Goal: Task Accomplishment & Management: Manage account settings

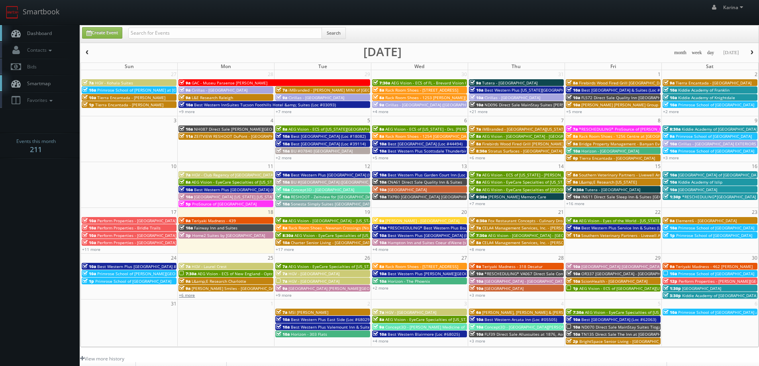
click at [188, 295] on link "+6 more" at bounding box center [187, 296] width 16 height 6
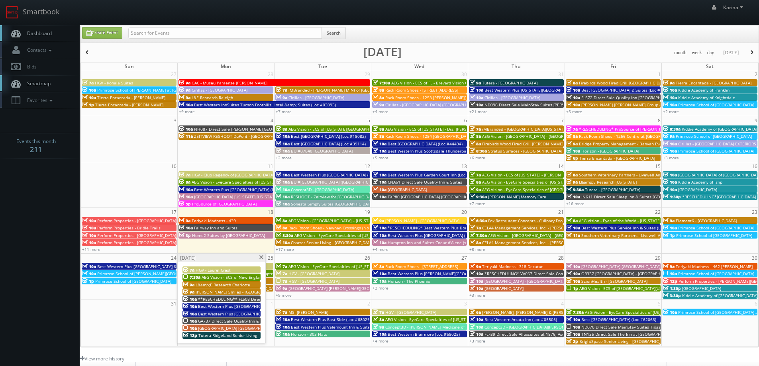
click at [213, 336] on span "Tutera Ridgeland Senior Living" at bounding box center [228, 336] width 59 height 6
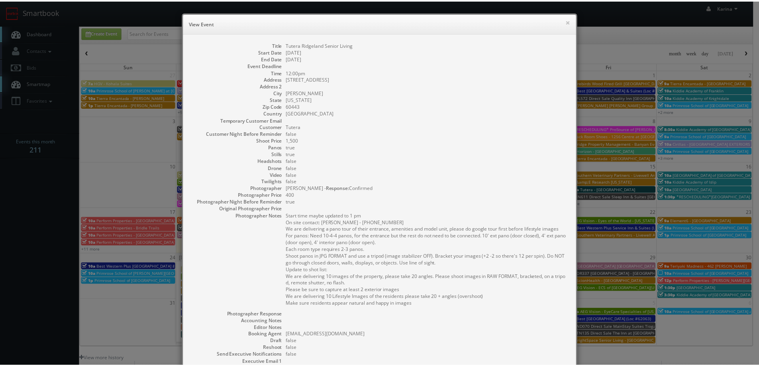
scroll to position [111, 0]
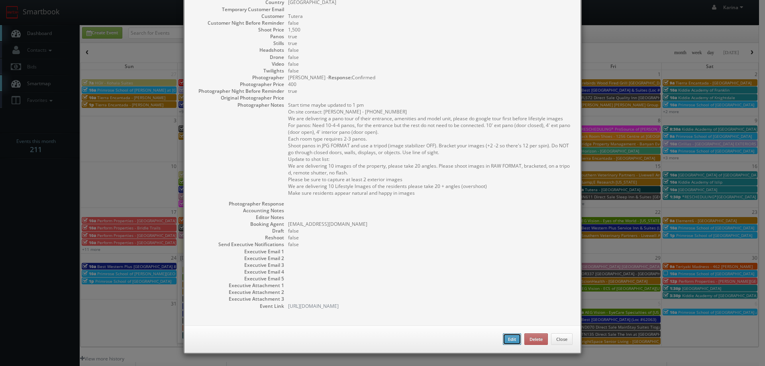
click at [510, 339] on button "Edit" at bounding box center [512, 340] width 18 height 12
type input "Tutera Ridgeland Senior Living"
type input "6301 Lincoln Hwy"
type input "Matteson"
type input "60443"
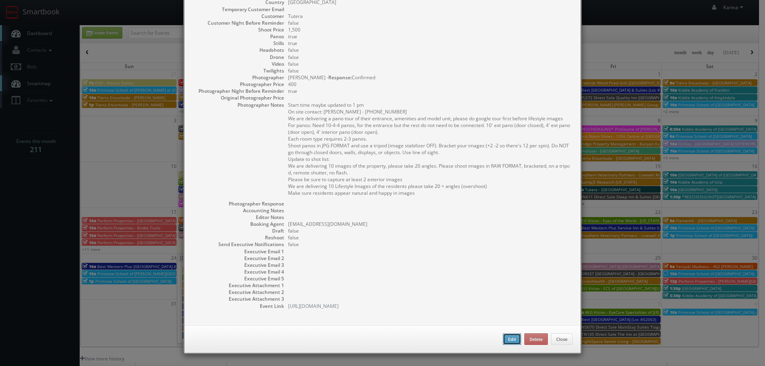
type input "1,500"
checkbox input "true"
type input "08/25/2025"
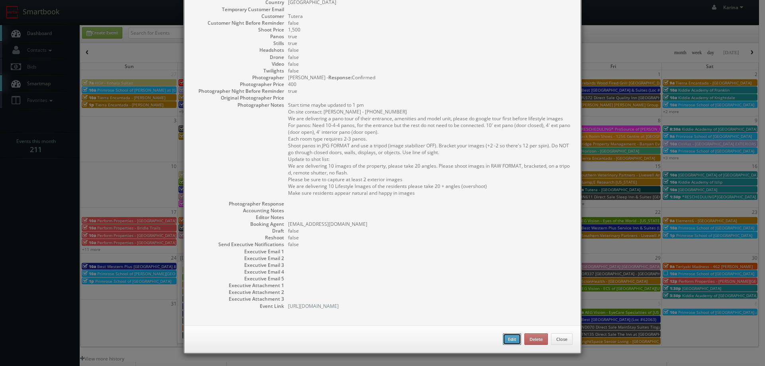
type input "12:00pm"
checkbox input "true"
type textarea "Start time maybe updated to 1 pm On site contact: Terri Jordan - 816-401-2739 W…"
select select "Illinois"
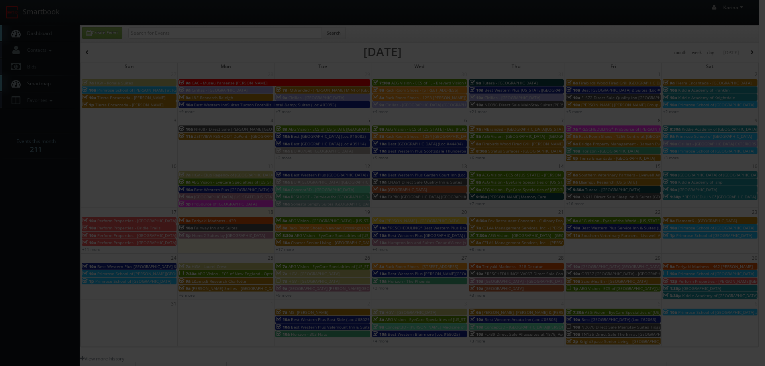
type input "1,500"
type input "400"
select select "fake43@mg.cs3calendar.com"
select select "simon.carrington@hotmail.com"
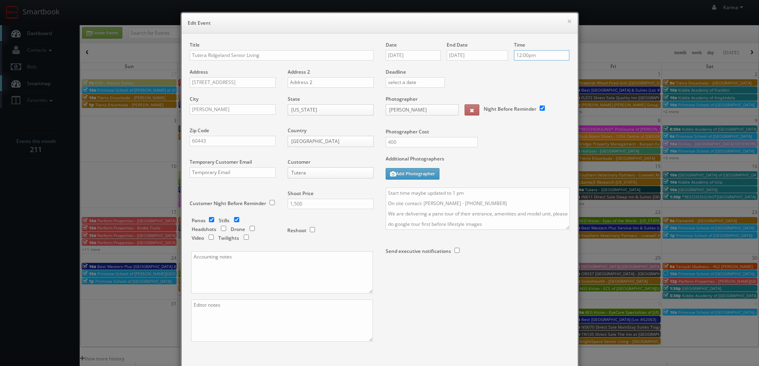
click at [523, 58] on input "12:00pm" at bounding box center [541, 55] width 55 height 10
type input "1:00pm"
click at [525, 90] on li "1:00pm" at bounding box center [527, 92] width 30 height 9
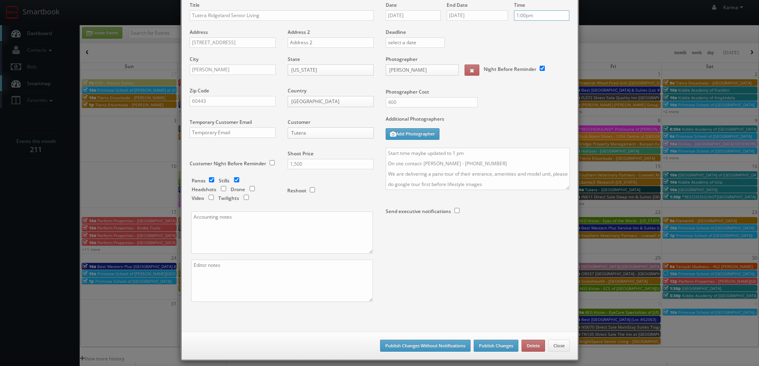
scroll to position [47, 0]
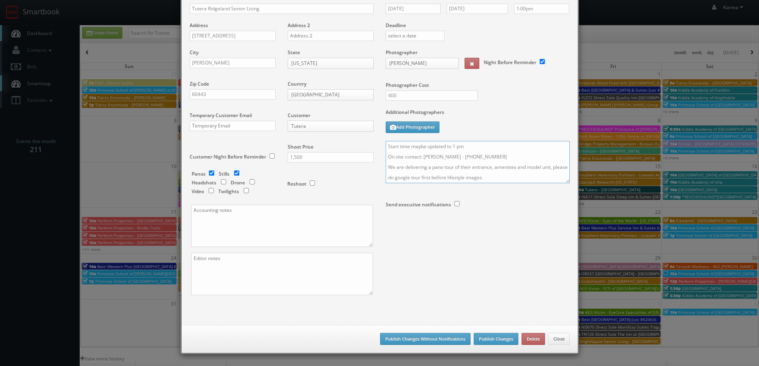
drag, startPoint x: 424, startPoint y: 147, endPoint x: 409, endPoint y: 147, distance: 15.1
click at [409, 147] on textarea "Start time maybe updated to 1 pm On site contact: Terri Jordan - 816-401-2739 W…" at bounding box center [478, 162] width 184 height 42
type textarea "Start time updated to 1 pm On site contact: Terri Jordan - 816-401-2739 We are …"
click at [489, 333] on button "Publish Changes" at bounding box center [496, 339] width 45 height 12
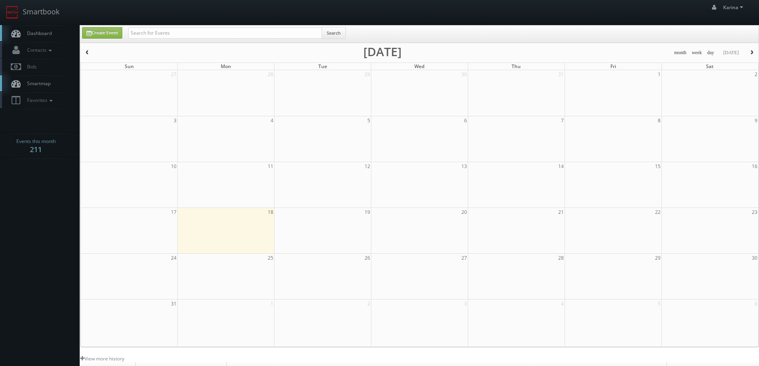
click at [46, 39] on link "Dashboard" at bounding box center [40, 33] width 80 height 16
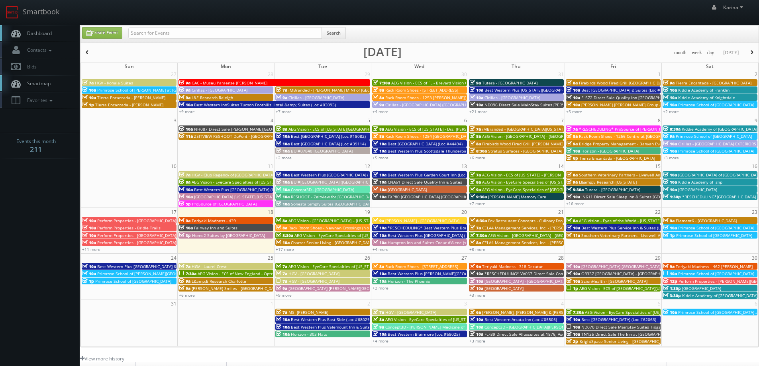
click at [697, 197] on span "*RESCHEDULING*Kiddie Academy of Glenview" at bounding box center [719, 197] width 74 height 6
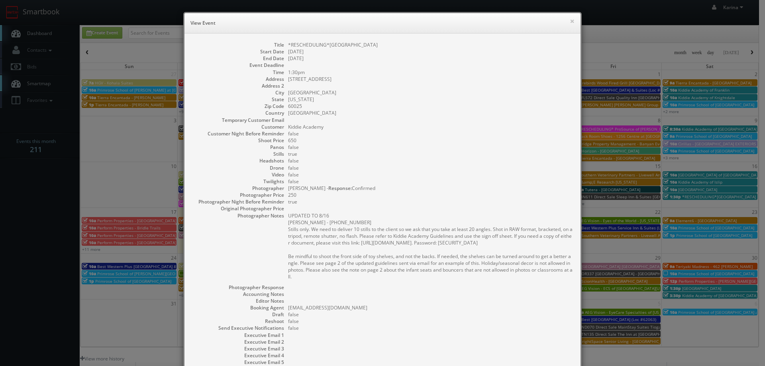
scroll to position [84, 0]
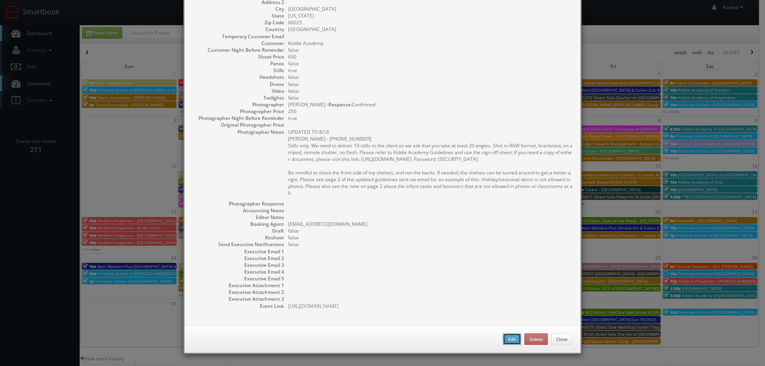
click at [511, 340] on button "Edit" at bounding box center [512, 340] width 18 height 12
type input "*RESCHEDULING*Kiddie Academy of Glenview"
type input "662 Waukegan Road"
type input "Glenview"
type input "60025"
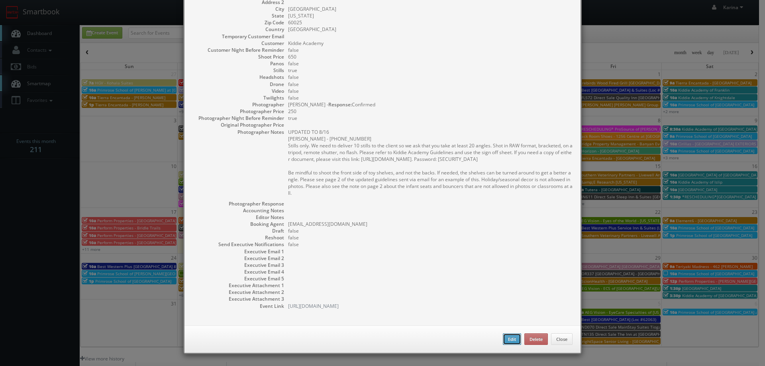
type input "650"
checkbox input "true"
type input "08/16/2025"
type input "1:30pm"
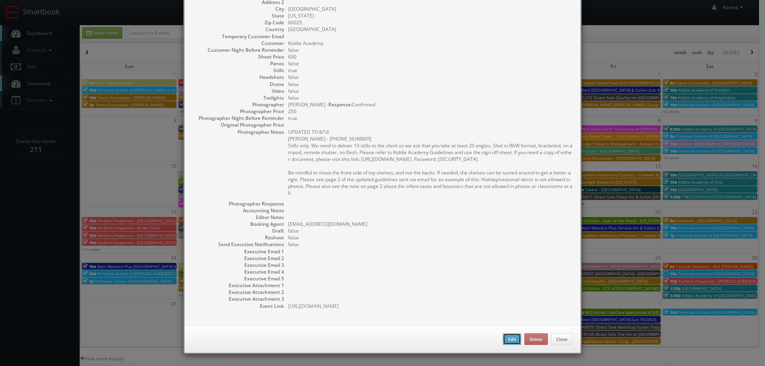
checkbox input "true"
type textarea "UPDATED TO 8/16 Carol - 773-719-2585 Stills only. We need to deliver 10 stills …"
type input "650"
type input "250"
select select "[US_STATE]"
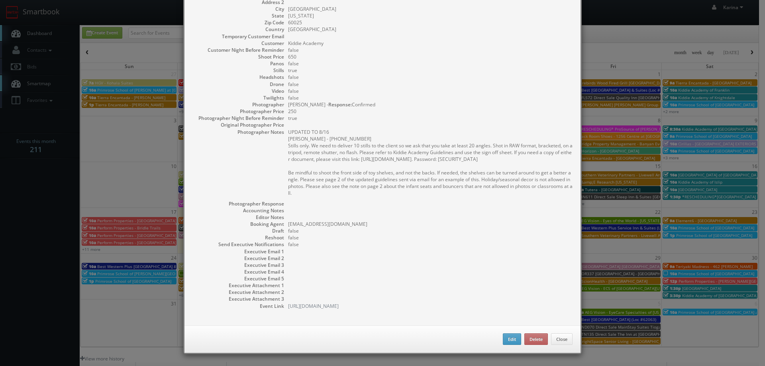
select select "cs3design360+kiddie@gmail.com"
select select "simon.carrington@hotmail.com"
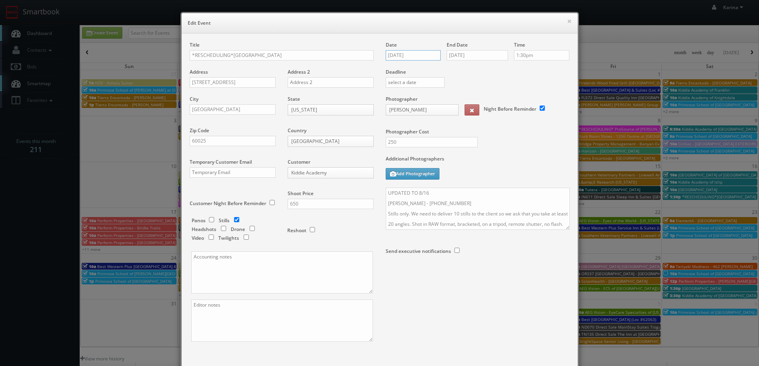
click at [410, 55] on input "08/16/2025" at bounding box center [413, 55] width 55 height 10
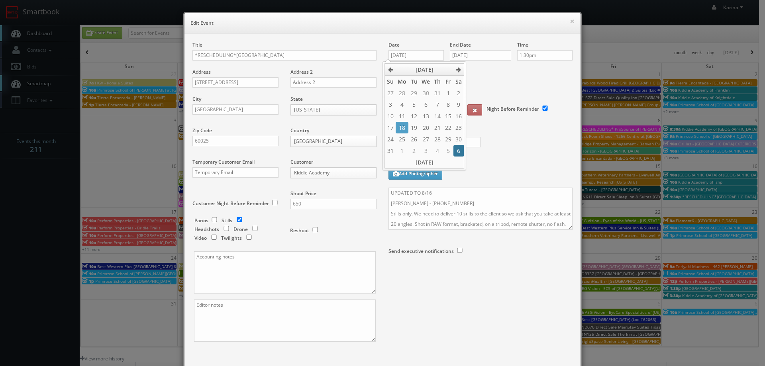
click at [457, 150] on td "6" at bounding box center [459, 151] width 11 height 12
type input "09/06/2025"
click at [474, 57] on input "08/16/2025" at bounding box center [480, 55] width 61 height 10
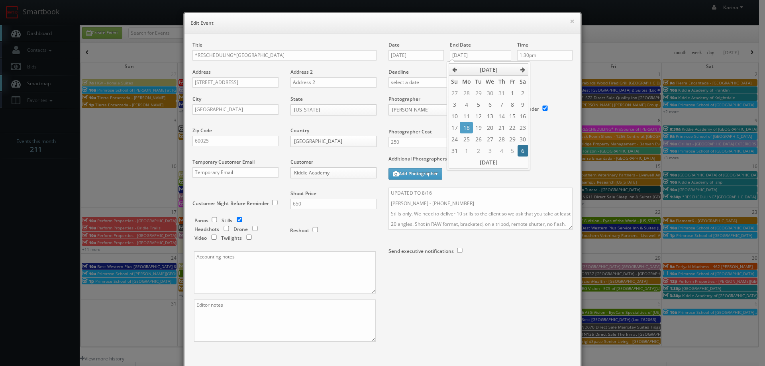
click at [527, 151] on td "6" at bounding box center [523, 151] width 11 height 12
type input "09/06/2025"
click at [533, 53] on input "1:30pm" at bounding box center [544, 55] width 55 height 10
type input "2:00pm"
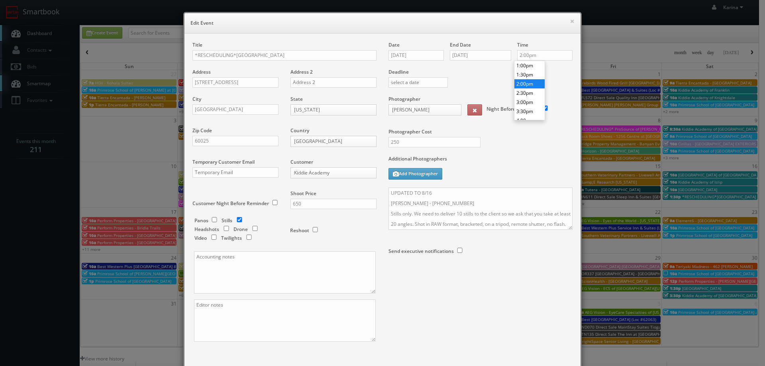
click at [529, 86] on li "2:00pm" at bounding box center [530, 83] width 30 height 9
drag, startPoint x: 435, startPoint y: 195, endPoint x: 418, endPoint y: 194, distance: 17.2
click at [418, 194] on textarea "UPDATED TO 8/16 Carol - 773-719-2585 Stills only. We need to deliver 10 stills …" at bounding box center [481, 209] width 184 height 42
type textarea "UPDATED TO 9/6 Carol - 773-719-2585 Stills only. We need to deliver 10 stills t…"
drag, startPoint x: 232, startPoint y: 56, endPoint x: 180, endPoint y: 57, distance: 52.2
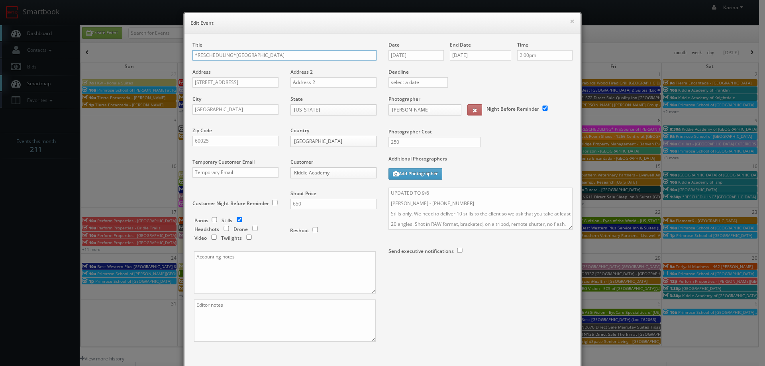
click at [183, 57] on div "× Edit Event Title *RESCHEDULING*Kiddie Academy of Glenview Address 662 Waukega…" at bounding box center [382, 206] width 399 height 389
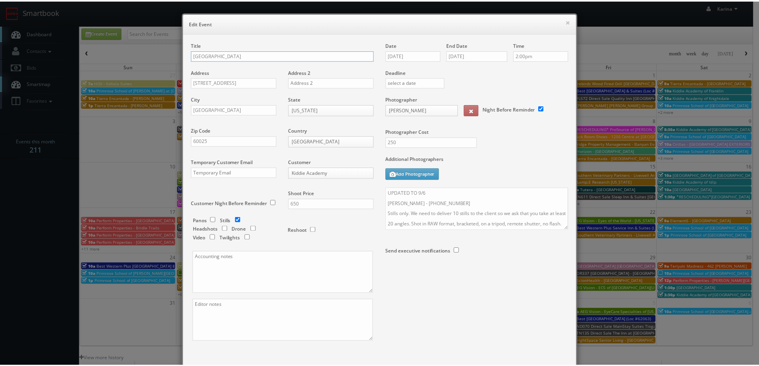
scroll to position [47, 0]
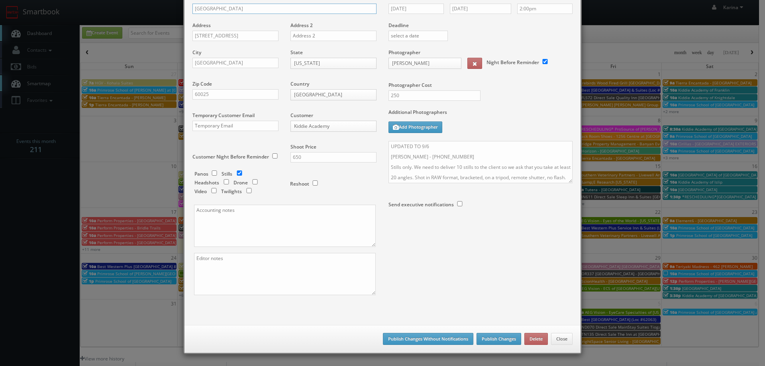
type input "Kiddie Academy of Glenview"
click at [497, 339] on button "Publish Changes" at bounding box center [499, 339] width 45 height 12
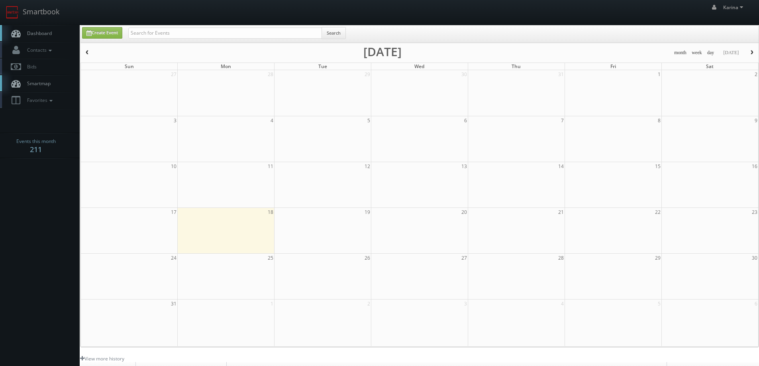
click at [48, 33] on span "Dashboard" at bounding box center [37, 33] width 29 height 7
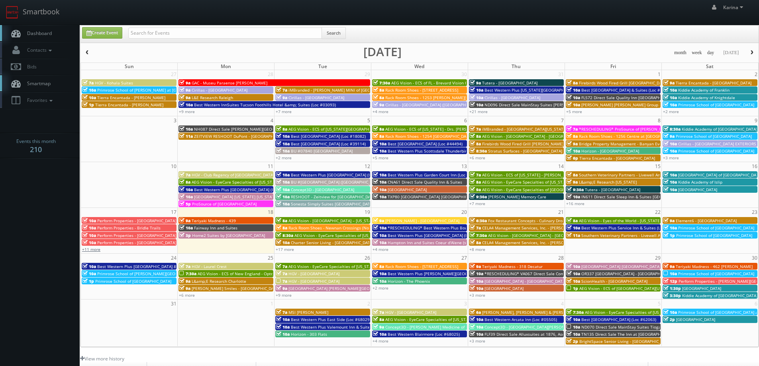
click at [97, 251] on link "+11 more" at bounding box center [91, 250] width 18 height 6
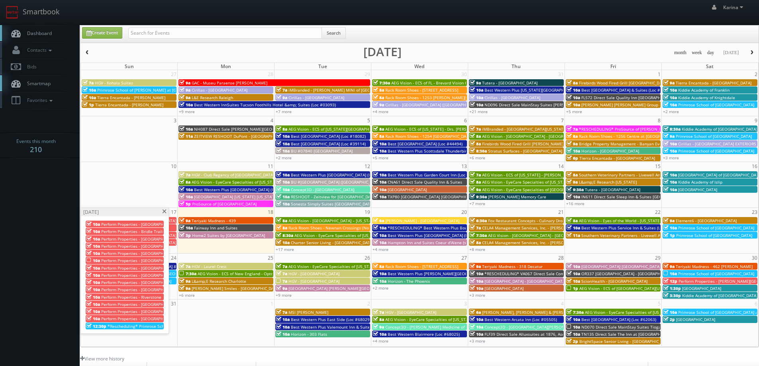
click at [7, 189] on body "Smartbook Toggle Side Navigation Toggle Top Navigation Karina Karina Profile Lo…" at bounding box center [379, 255] width 759 height 511
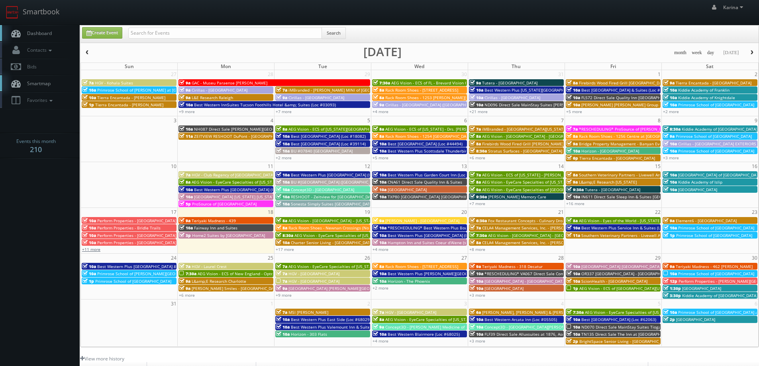
click at [92, 250] on link "+11 more" at bounding box center [91, 250] width 18 height 6
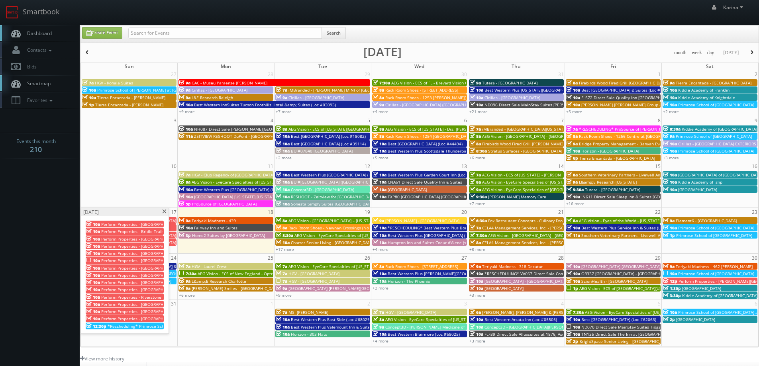
click at [145, 326] on span "*Rescheduling* Primrose School of [GEOGRAPHIC_DATA][PERSON_NAME]" at bounding box center [177, 327] width 139 height 6
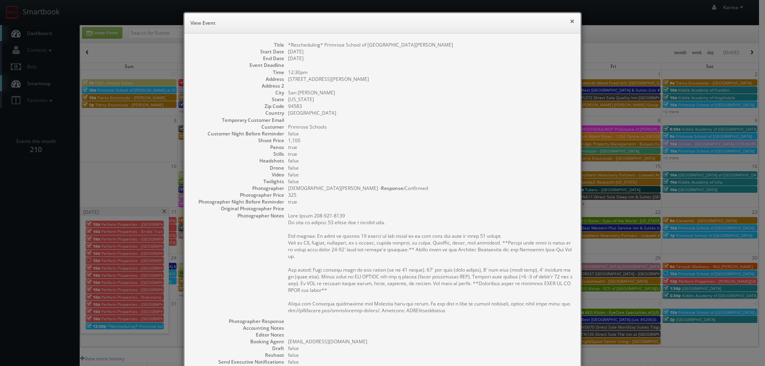
click at [570, 22] on button "×" at bounding box center [572, 21] width 5 height 6
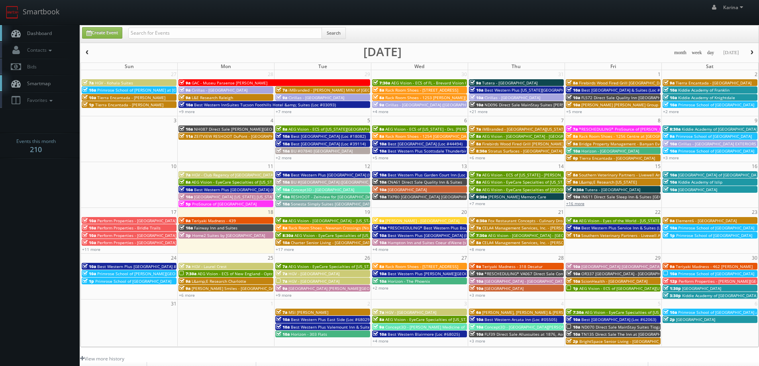
click at [569, 203] on link "+16 more" at bounding box center [575, 204] width 18 height 6
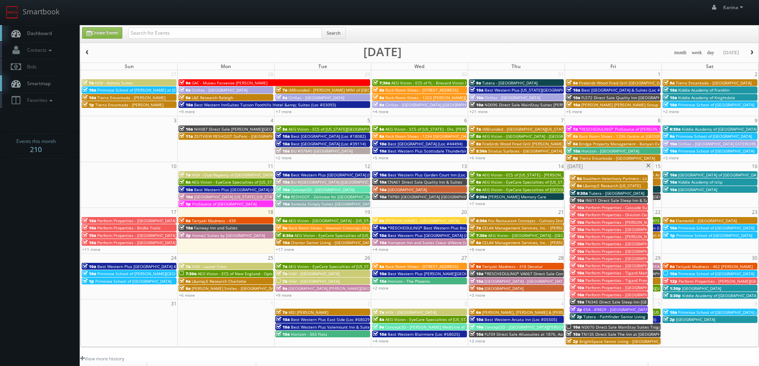
click at [647, 165] on span at bounding box center [648, 166] width 5 height 4
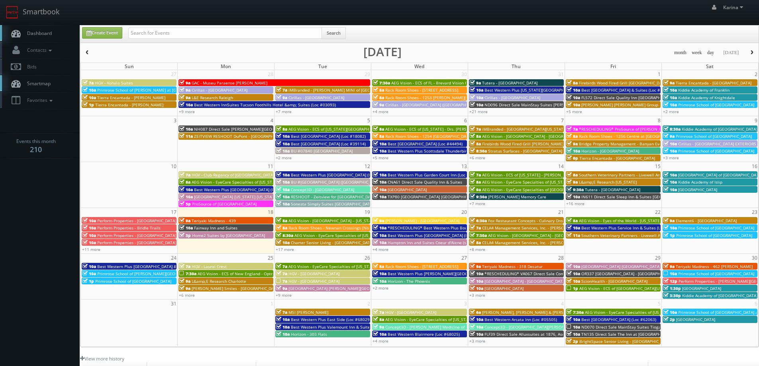
click at [13, 178] on body "Smartbook Toggle Side Navigation Toggle Top Navigation Karina Karina Profile Lo…" at bounding box center [379, 255] width 759 height 511
click at [192, 33] on input "text" at bounding box center [225, 33] width 194 height 11
type input "primrose school of horizon west"
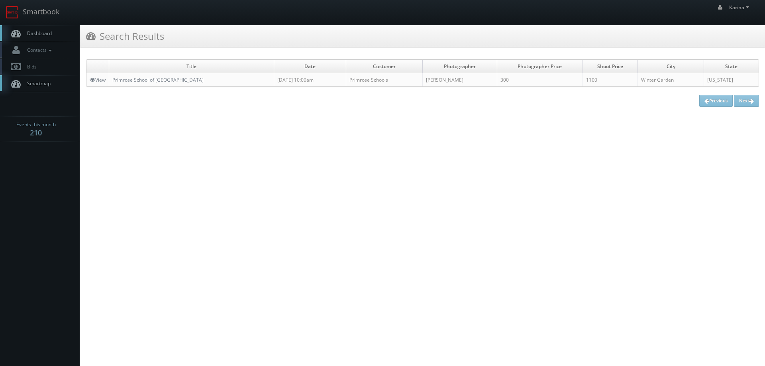
click at [518, 168] on html "Smartbook Toggle Side Navigation Toggle Top Navigation [PERSON_NAME] [PERSON_NA…" at bounding box center [382, 183] width 765 height 366
click at [31, 33] on span "Dashboard" at bounding box center [37, 33] width 29 height 7
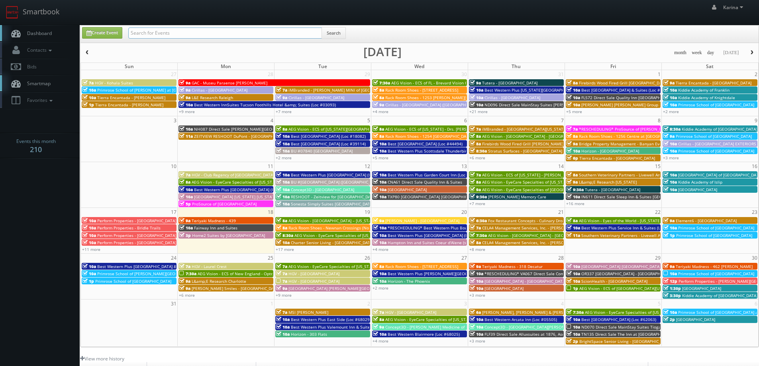
click at [153, 29] on input "text" at bounding box center [225, 33] width 194 height 11
type input "arris"
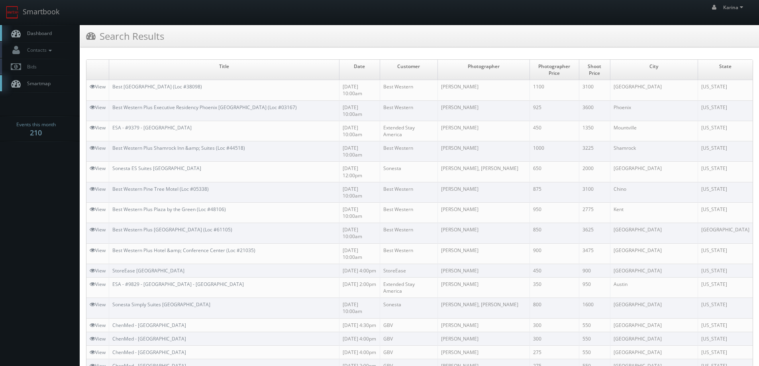
click at [28, 28] on link "Dashboard" at bounding box center [40, 33] width 80 height 16
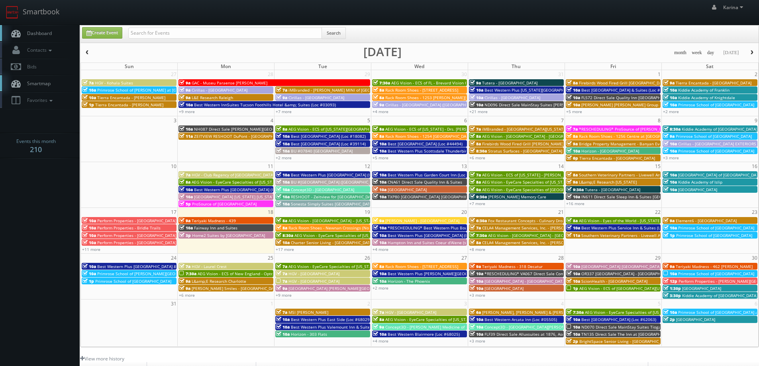
click at [604, 286] on span "AEG Vision - ECS of [GEOGRAPHIC_DATA][US_STATE] - North Garland Vision (Headsho…" at bounding box center [666, 289] width 173 height 6
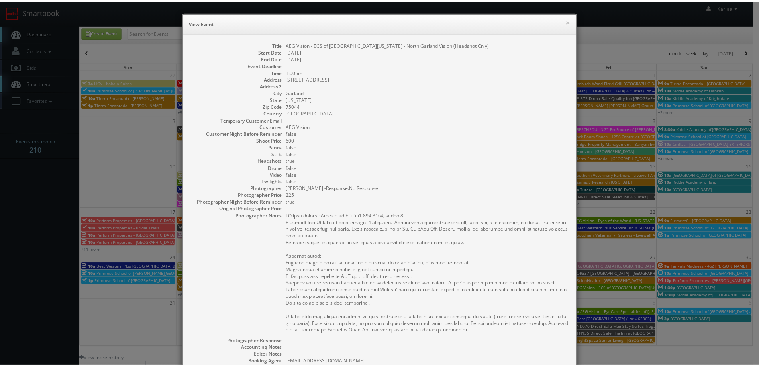
scroll to position [138, 0]
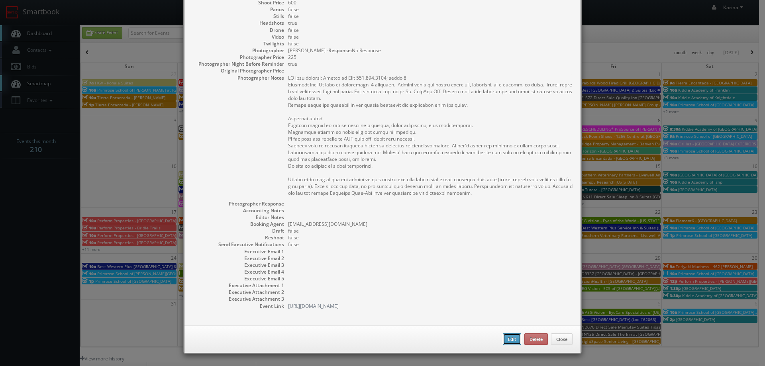
click at [511, 338] on button "Edit" at bounding box center [512, 340] width 18 height 12
type input "AEG Vision - ECS of North Texas - North Garland Vision (Headshot Only)"
type input "6850 N Shiloh Rd"
type input "Garland"
type input "75044"
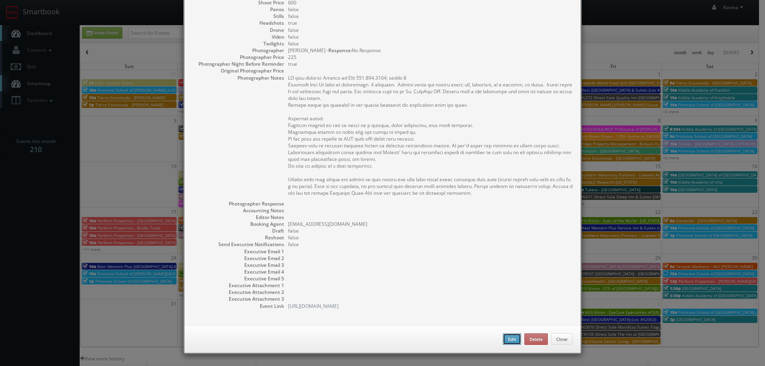
type input "600"
checkbox input "true"
type input "08/29/2025"
type input "1:00pm"
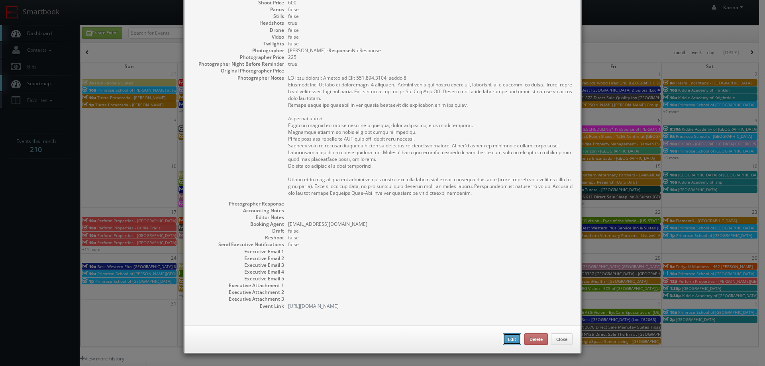
checkbox input "true"
type textarea "ON site contact: Sheena or Dana 972.414.0444; press 2 Headshot Only We will be …"
type input "600"
type input "225"
select select "[US_STATE]"
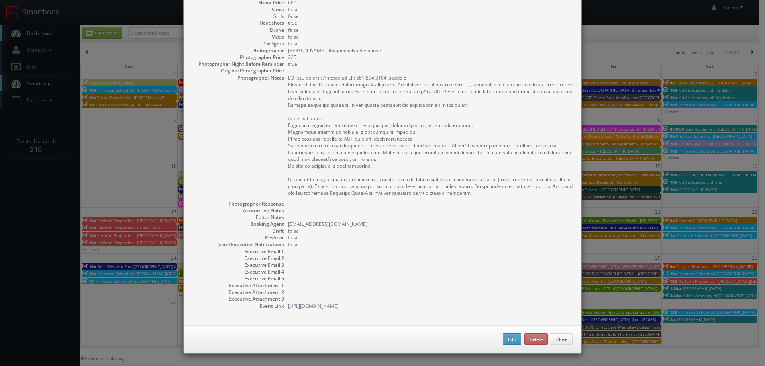
select select "fake4299@mg.cs3calendar.com"
select select "steve.wheeler11@gmail.com"
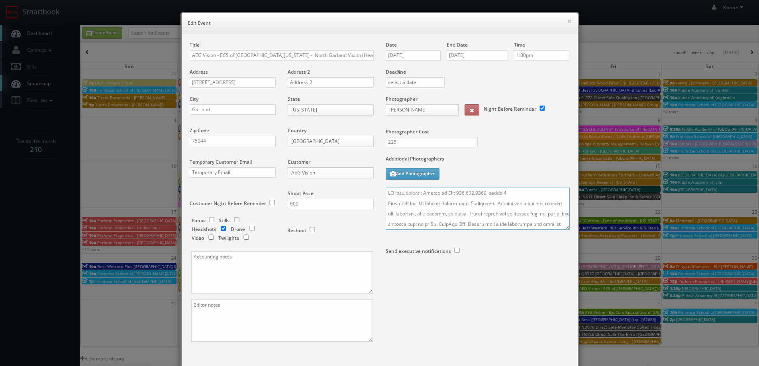
click at [386, 191] on textarea at bounding box center [478, 209] width 184 height 42
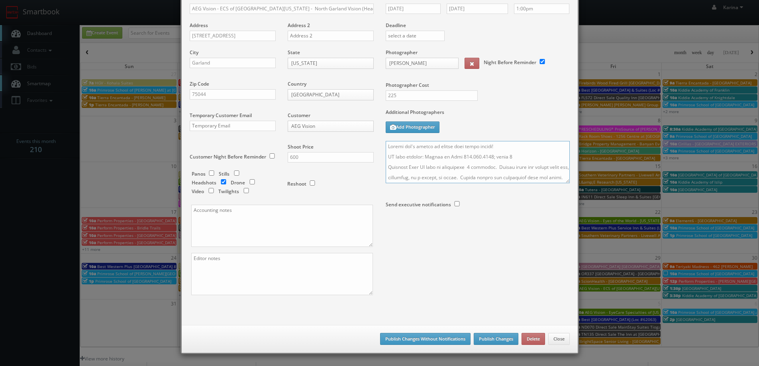
type textarea "Please don't forget to accept this shoot please! ON site contact: Sheena or Dan…"
click at [497, 336] on button "Publish Changes" at bounding box center [496, 339] width 45 height 12
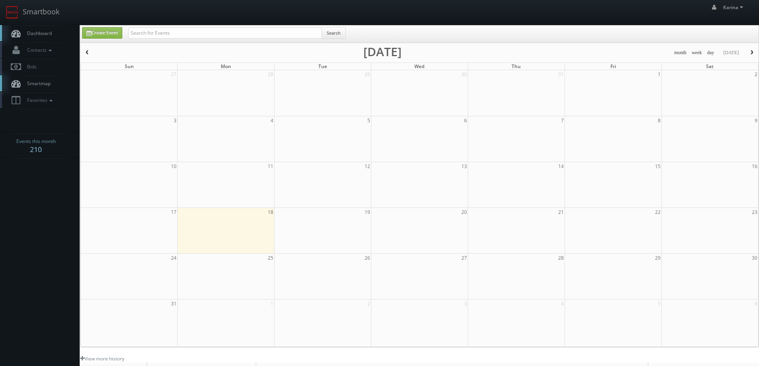
click at [44, 35] on span "Dashboard" at bounding box center [37, 33] width 29 height 7
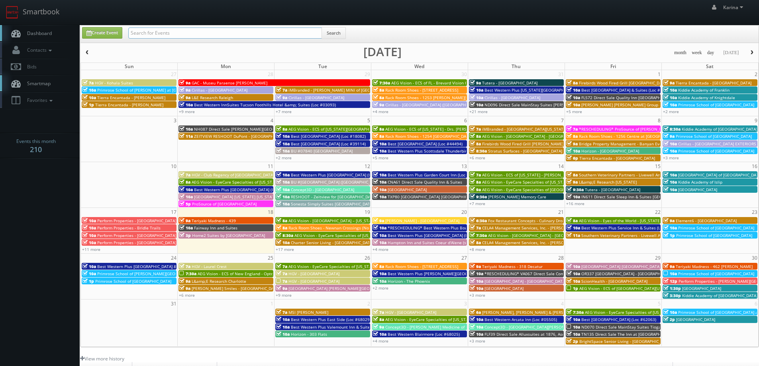
click at [180, 32] on input "text" at bounding box center [225, 33] width 194 height 11
type input "dripping springs"
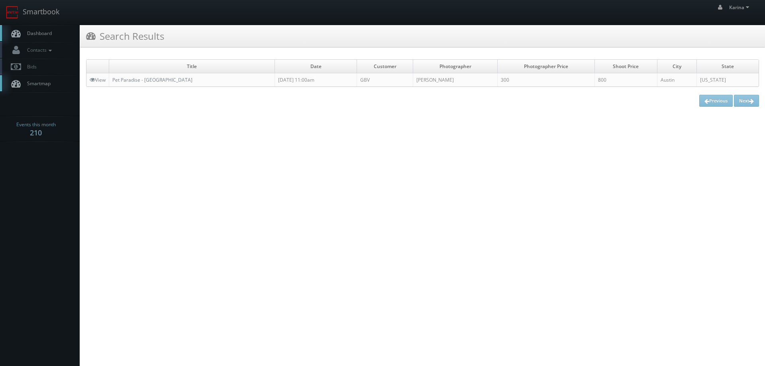
click at [43, 33] on span "Dashboard" at bounding box center [37, 33] width 29 height 7
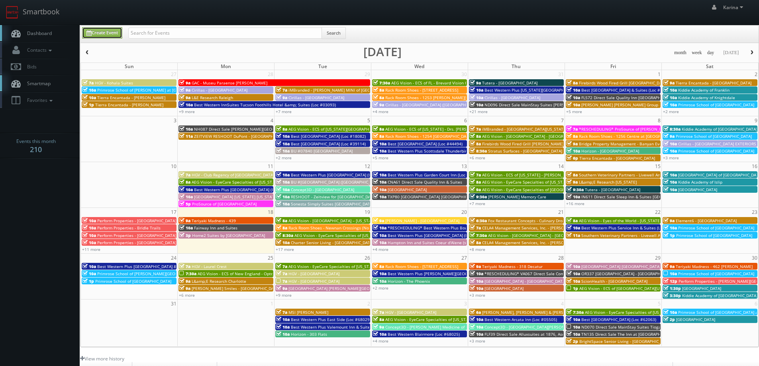
click at [103, 29] on link "Create Event" at bounding box center [102, 33] width 40 height 12
type input "08/18/2025"
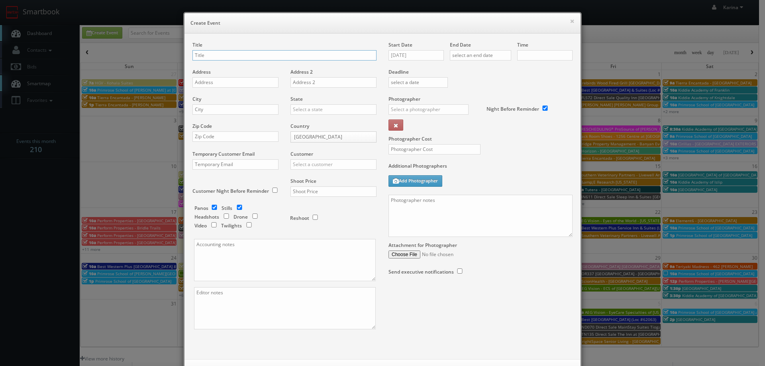
checkbox input "true"
type input "10:00am"
checkbox input "true"
paste input "The Glover House Apartments"
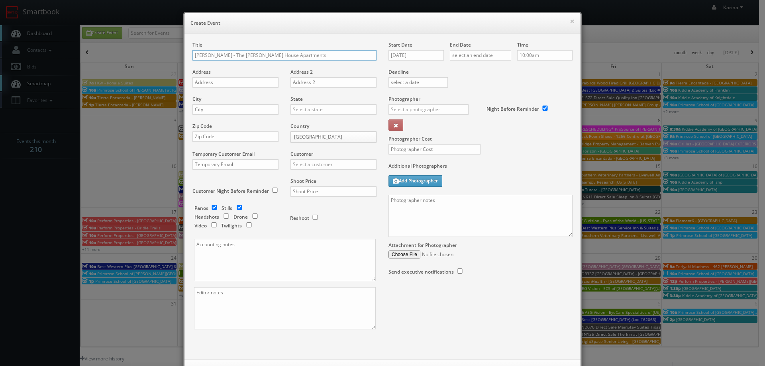
type input "Kushner - The Glover House Apartments"
click at [239, 79] on input "text" at bounding box center [236, 82] width 86 height 10
paste input "2101 Wisconsin Ave NW"
type input "2101 Wisconsin Ave NW"
click at [224, 114] on input "text" at bounding box center [236, 109] width 86 height 10
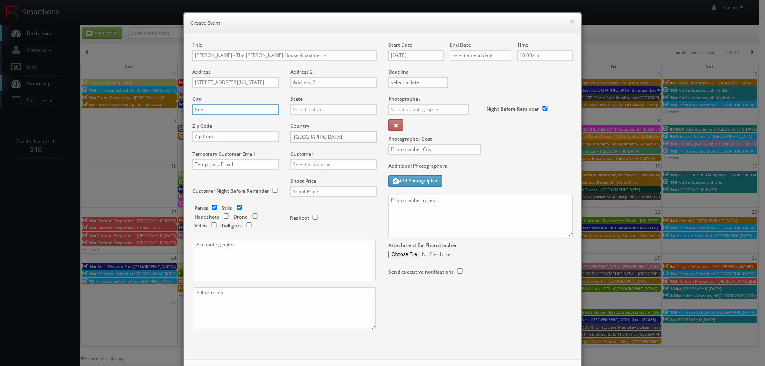
paste input "[US_STATE]"
type input "[US_STATE]"
click at [294, 109] on input "text" at bounding box center [334, 109] width 86 height 10
click at [318, 148] on div "[US_STATE]" at bounding box center [333, 148] width 85 height 13
type input "[US_STATE]"
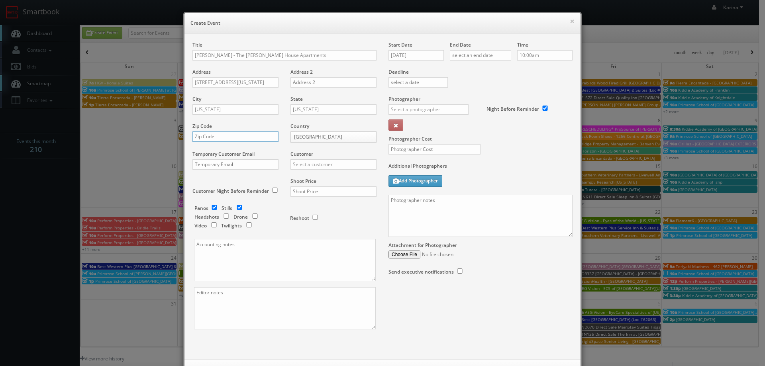
click at [208, 137] on input "text" at bounding box center [236, 137] width 86 height 10
paste input "20007"
type input "20007"
click at [310, 161] on input "text" at bounding box center [334, 164] width 86 height 10
click at [302, 178] on div "[PERSON_NAME]" at bounding box center [333, 177] width 85 height 13
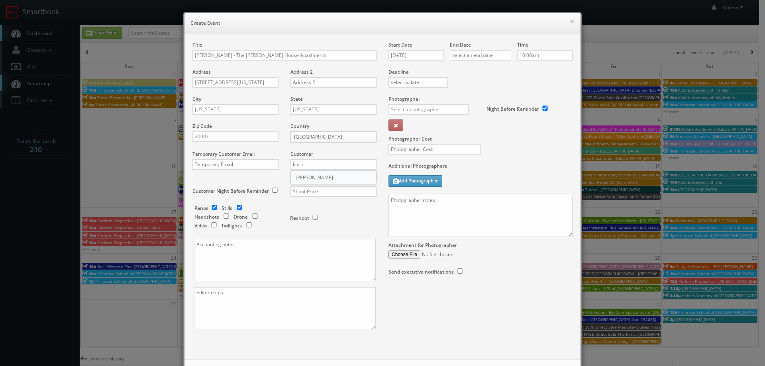
type input "[PERSON_NAME]"
click at [211, 209] on input "checkbox" at bounding box center [214, 207] width 12 height 5
checkbox input "false"
click at [307, 191] on input "text" at bounding box center [334, 192] width 86 height 10
type input "650"
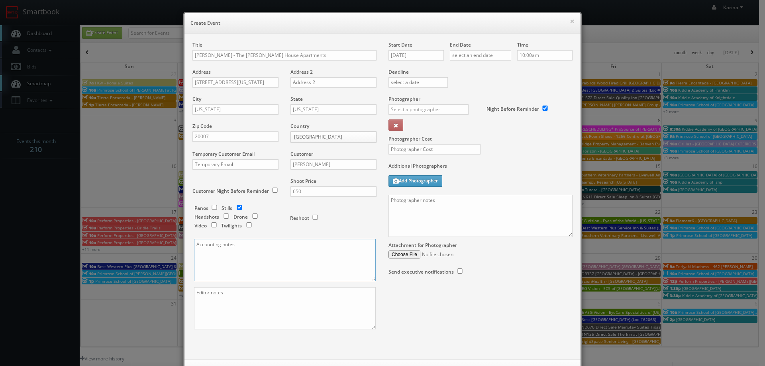
click at [243, 259] on textarea at bounding box center [285, 260] width 182 height 42
click at [220, 254] on textarea at bounding box center [285, 260] width 182 height 42
paste textarea "PO 218106"
click at [199, 244] on textarea "PO 218106" at bounding box center [285, 260] width 182 height 42
type textarea "PO # 218106"
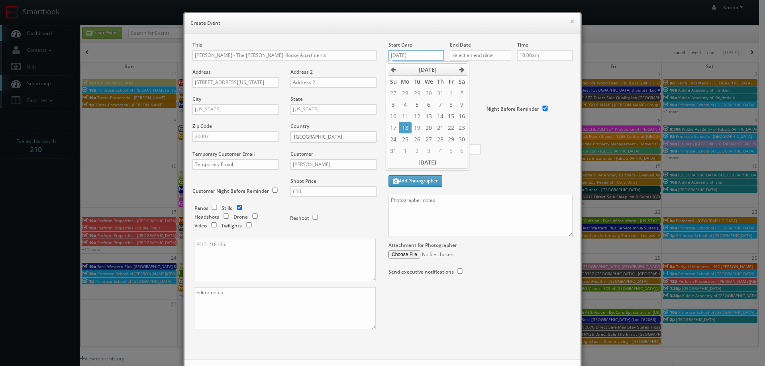
click at [421, 54] on input "08/18/2025" at bounding box center [416, 55] width 55 height 10
click at [409, 139] on td "25" at bounding box center [405, 140] width 13 height 12
type input "08/25/2025"
click at [470, 53] on input "text" at bounding box center [480, 55] width 61 height 10
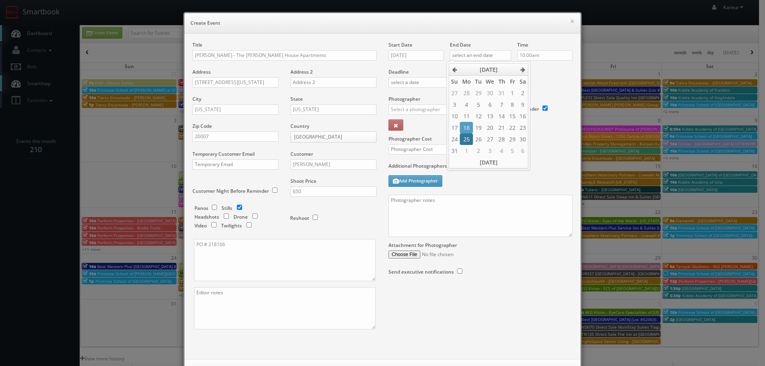
click at [463, 138] on td "25" at bounding box center [466, 140] width 13 height 12
type input "08/25/2025"
click at [541, 77] on div "Deadline" at bounding box center [481, 68] width 196 height 54
click at [409, 111] on input "text" at bounding box center [429, 109] width 80 height 10
click at [403, 130] on div "Natalia Scrimgeour" at bounding box center [431, 127] width 85 height 13
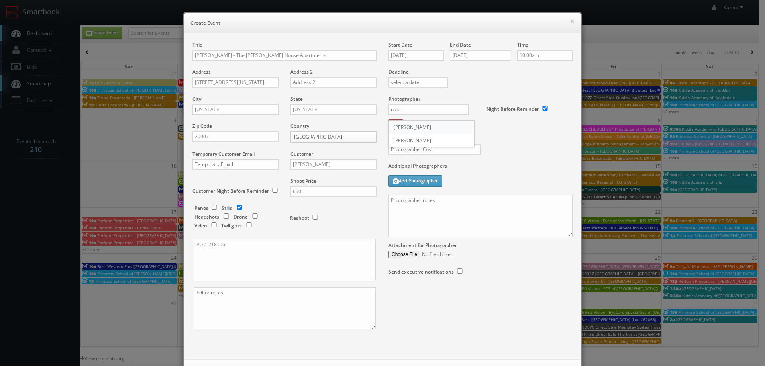
type input "Natalia Scrimgeour"
click at [428, 151] on input "text" at bounding box center [435, 149] width 92 height 10
type input "250"
click at [414, 209] on textarea at bounding box center [481, 216] width 184 height 42
paste textarea "We need to deliver 10 stills to the client so we ask that you take at least 20 …"
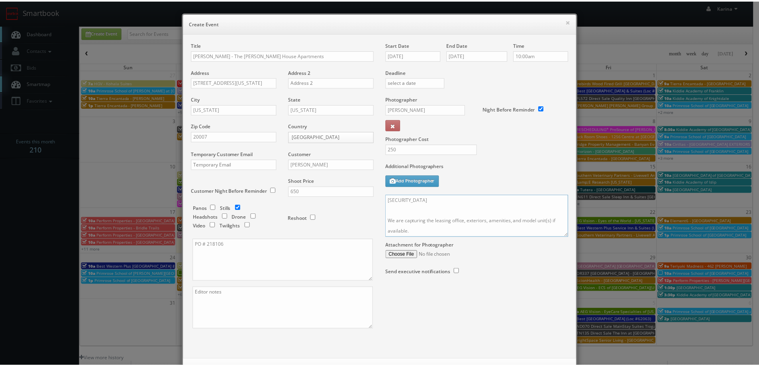
scroll to position [34, 0]
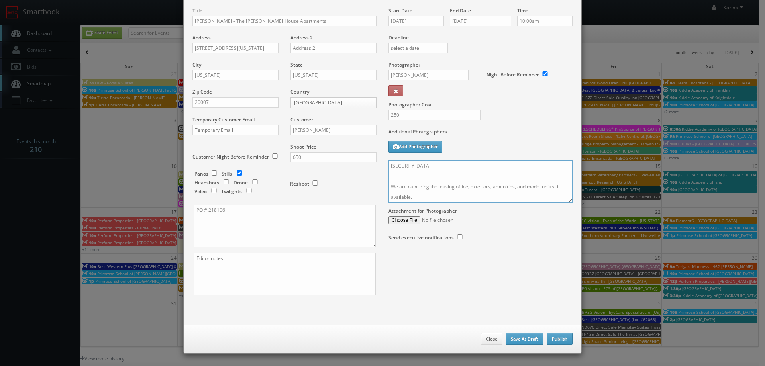
type textarea "On site contact to be updated We need to deliver 10 stills to the client so we …"
click at [554, 338] on button "Publish" at bounding box center [560, 339] width 26 height 12
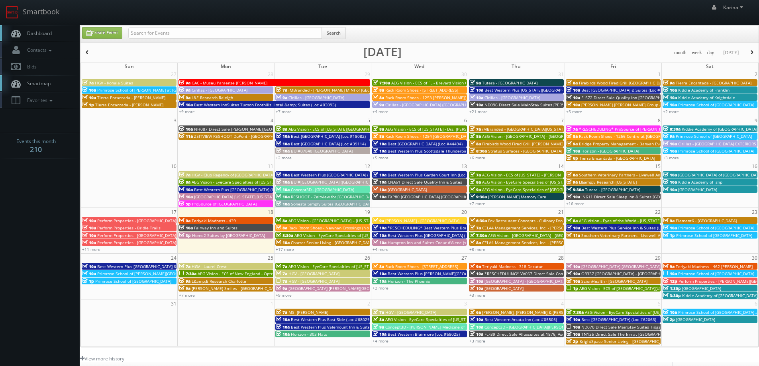
click at [45, 33] on span "Dashboard" at bounding box center [37, 33] width 29 height 7
click at [175, 31] on input "text" at bounding box center [225, 33] width 194 height 11
type input "k"
type input "u"
type input "[PERSON_NAME]"
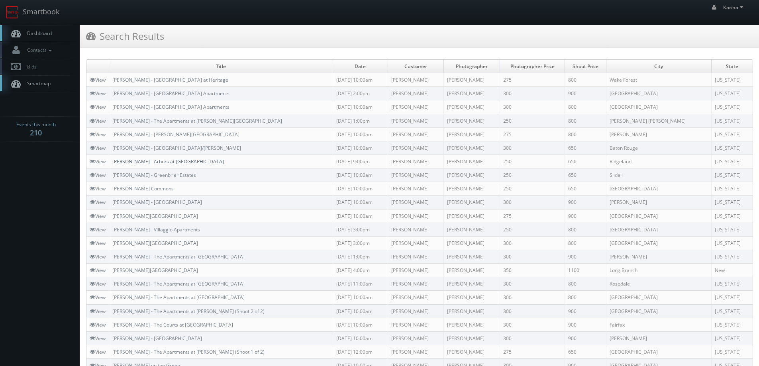
click at [167, 163] on link "[PERSON_NAME] - Arbors at [GEOGRAPHIC_DATA]" at bounding box center [168, 161] width 112 height 7
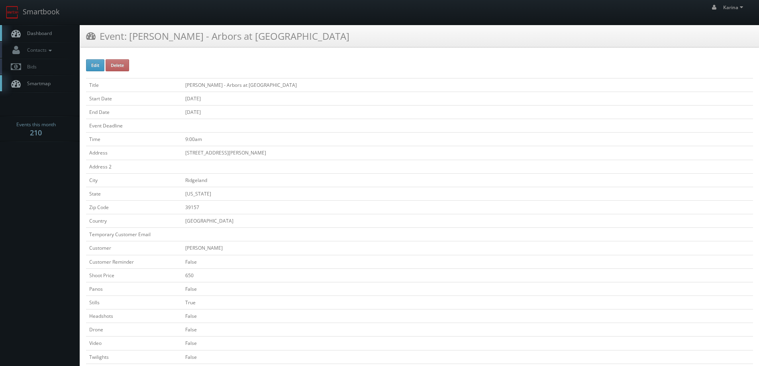
scroll to position [159, 0]
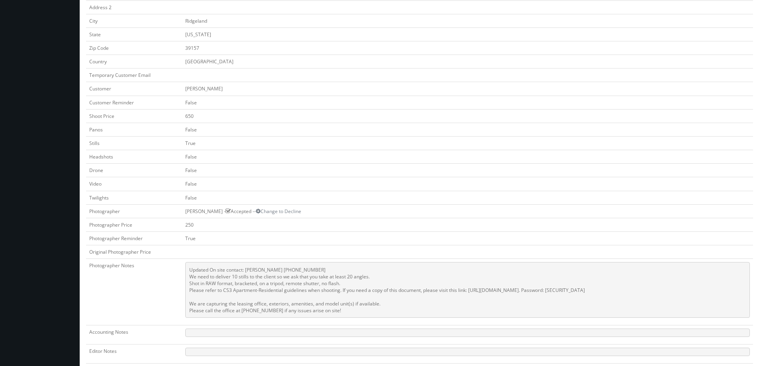
drag, startPoint x: 326, startPoint y: 311, endPoint x: 297, endPoint y: 312, distance: 29.1
click at [297, 312] on pre "Updated On site contact: [PERSON_NAME] [PHONE_NUMBER] We need to deliver 10 sti…" at bounding box center [467, 290] width 565 height 56
click at [355, 314] on pre "Updated On site contact: [PERSON_NAME] [PHONE_NUMBER] We need to deliver 10 sti…" at bounding box center [467, 290] width 565 height 56
click at [371, 304] on pre "Updated On site contact: [PERSON_NAME] [PHONE_NUMBER] We need to deliver 10 sti…" at bounding box center [467, 290] width 565 height 56
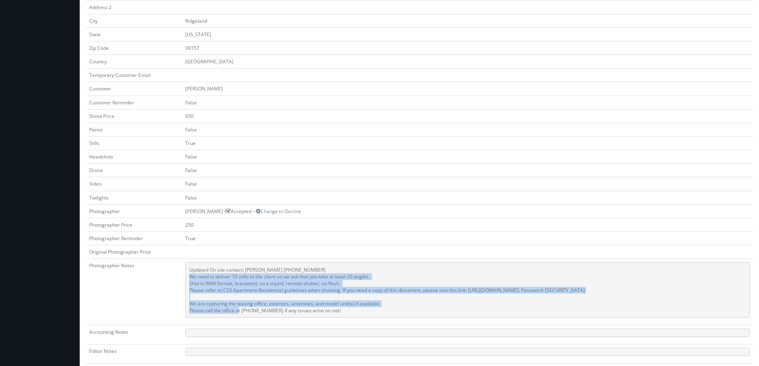
drag, startPoint x: 373, startPoint y: 304, endPoint x: 179, endPoint y: 279, distance: 196.1
click at [185, 279] on pre "Updated On site contact: Theresa Johnson 769-289-2160 We need to deliver 10 sti…" at bounding box center [467, 290] width 565 height 56
copy pre "We need to deliver 10 stills to the client so we ask that you take at least 20 …"
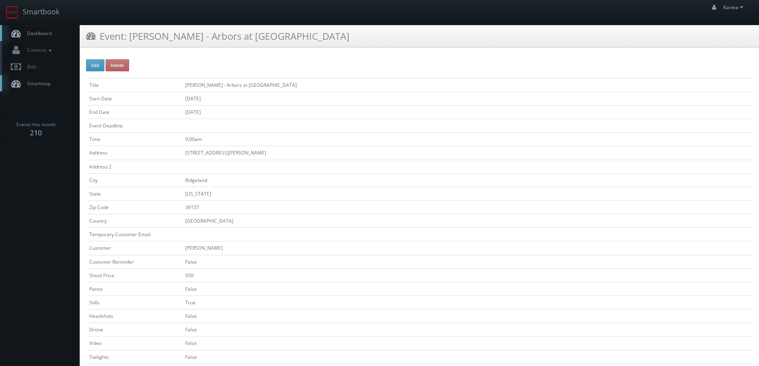
click at [33, 31] on span "Dashboard" at bounding box center [37, 33] width 29 height 7
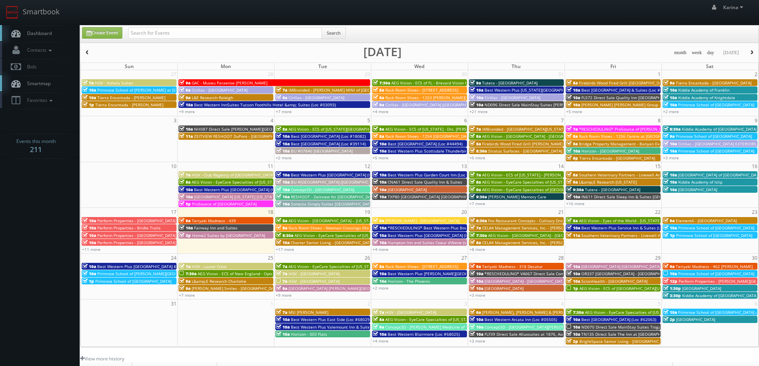
click at [38, 31] on span "Dashboard" at bounding box center [37, 33] width 29 height 7
click at [576, 204] on link "+16 more" at bounding box center [575, 204] width 18 height 6
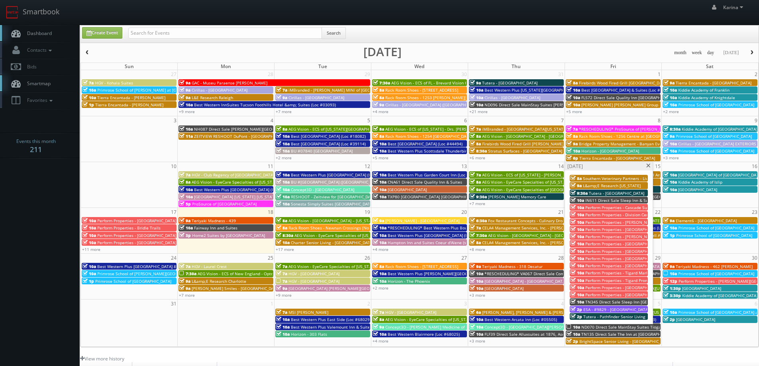
click at [648, 164] on span at bounding box center [648, 166] width 5 height 4
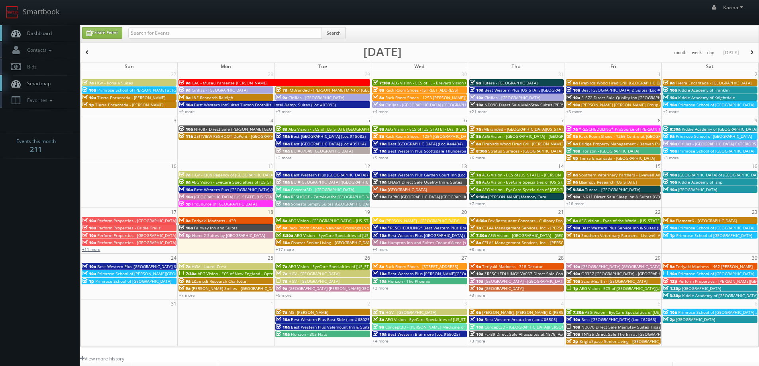
click at [95, 248] on link "+11 more" at bounding box center [91, 250] width 18 height 6
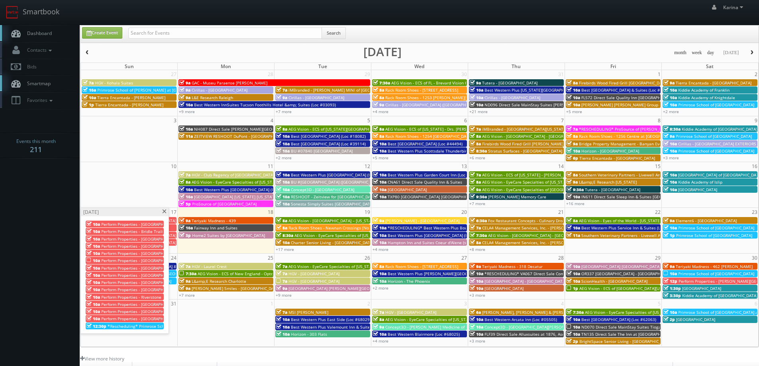
click at [164, 213] on span at bounding box center [164, 212] width 5 height 4
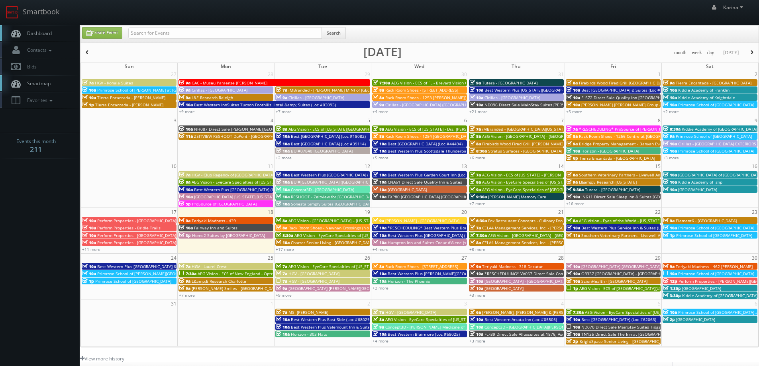
click at [298, 229] on span "Rack Room Shoes - Newnan Crossings (No Rush)" at bounding box center [335, 228] width 92 height 6
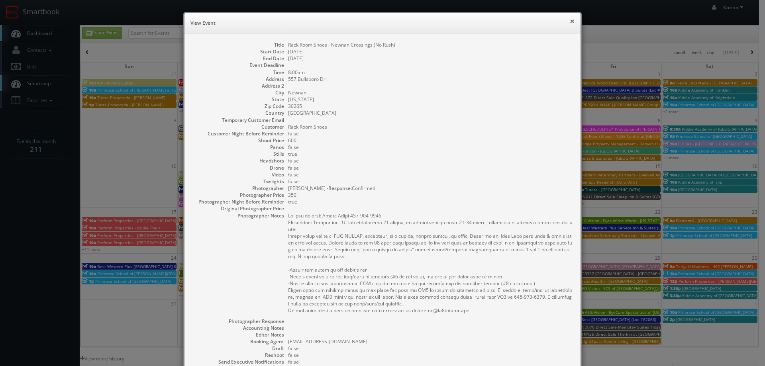
click at [570, 21] on button "×" at bounding box center [572, 21] width 5 height 6
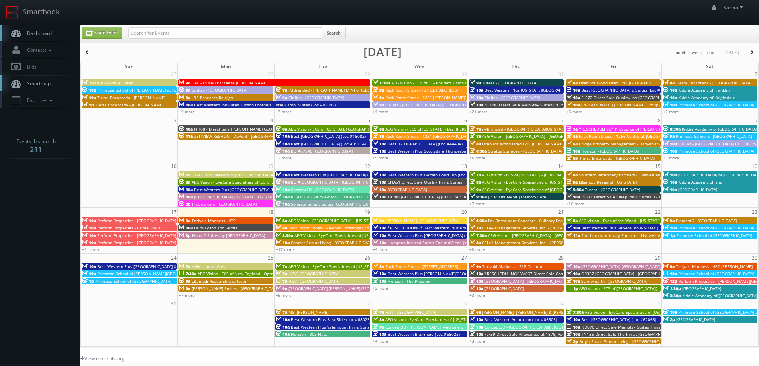
click at [49, 37] on link "Dashboard" at bounding box center [40, 33] width 80 height 16
click at [53, 34] on link "Dashboard" at bounding box center [40, 33] width 80 height 16
click at [94, 248] on link "+11 more" at bounding box center [91, 250] width 18 height 6
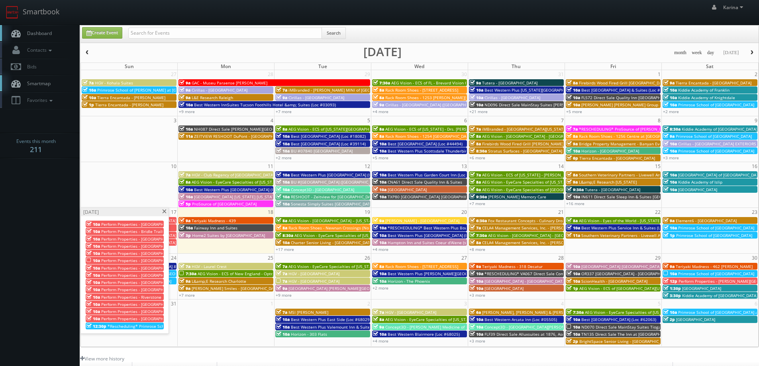
click at [122, 327] on span "*Rescheduling* Primrose School of [GEOGRAPHIC_DATA][PERSON_NAME]" at bounding box center [177, 327] width 139 height 6
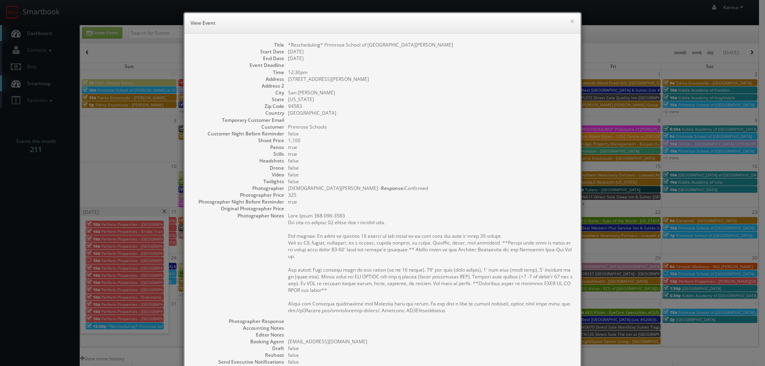
scroll to position [118, 0]
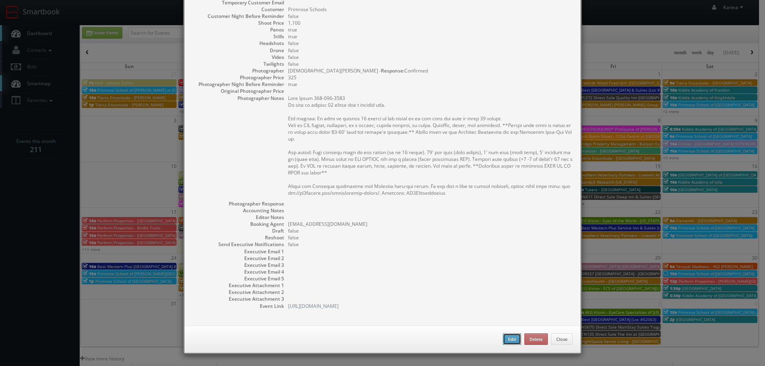
click at [507, 340] on button "Edit" at bounding box center [512, 340] width 18 height 12
type input "*Rescheduling* Primrose School of San Ramon"
type input "18080 San Ramon Valley Blvd Ste 120"
type input "San Ramon"
type input "94583"
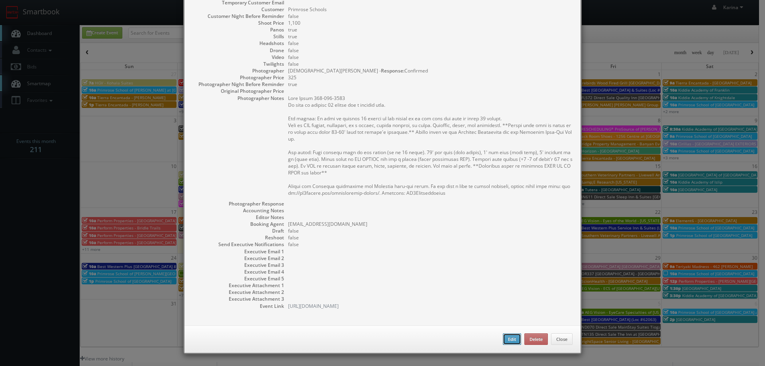
type input "1,100"
checkbox input "true"
type input "08/17/2025"
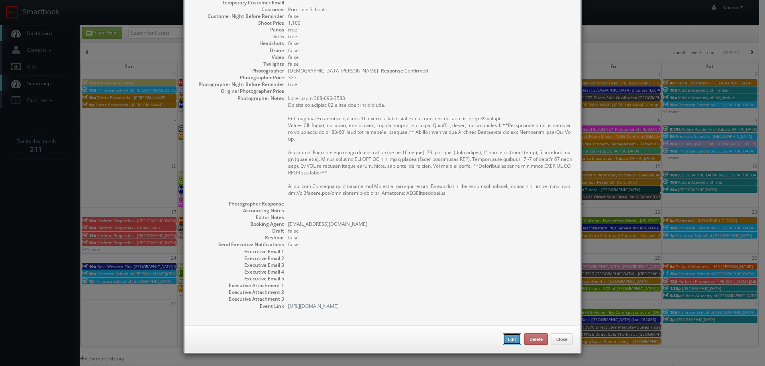
type input "12:30pm"
checkbox input "true"
type textarea "Neha Jalan 408-823-1081 We need to deliver 10 stills and a virtual tour. For st…"
type input "1,100"
type input "325"
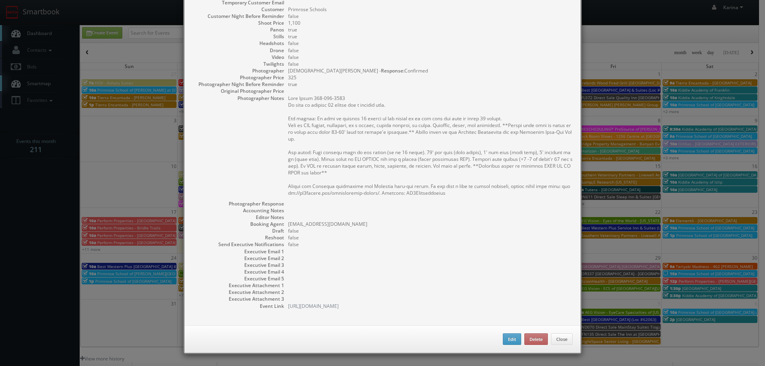
select select "[US_STATE]"
select select "fake96@mg.cs3calendar.com"
select select "marezj@thebluechairstudio.com"
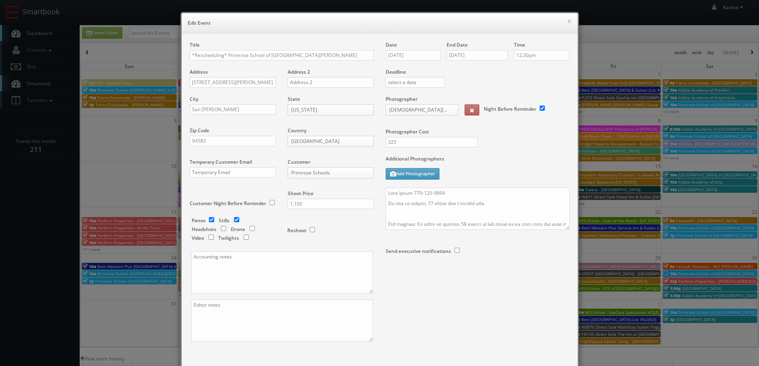
click at [425, 49] on div "Date 08/17/2025" at bounding box center [416, 54] width 61 height 27
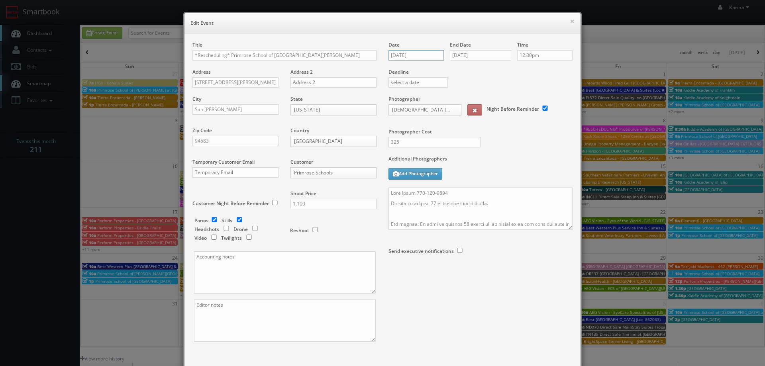
click at [425, 53] on input "08/17/2025" at bounding box center [416, 55] width 55 height 10
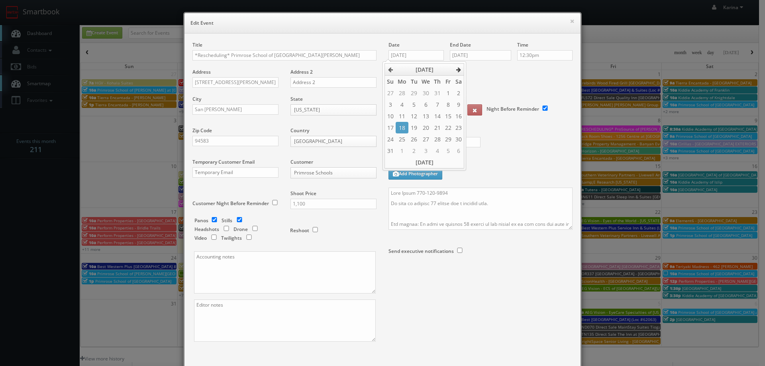
click at [457, 71] on icon at bounding box center [458, 70] width 5 height 6
click at [391, 102] on td "7" at bounding box center [390, 105] width 11 height 12
type input "09/07/2025"
click at [479, 52] on input "08/17/2025" at bounding box center [480, 55] width 61 height 10
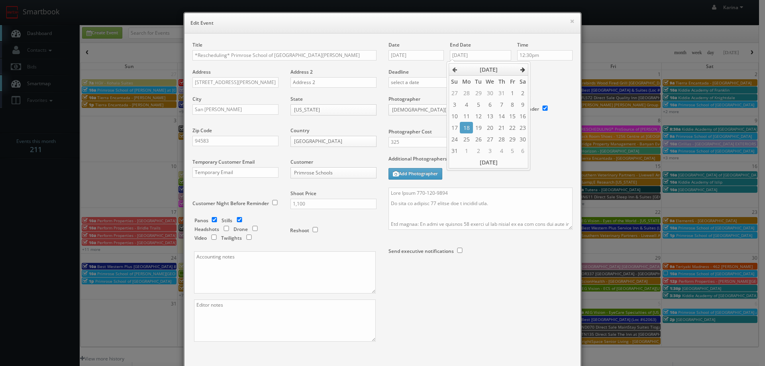
click at [521, 69] on icon at bounding box center [523, 70] width 5 height 6
click at [454, 101] on td "7" at bounding box center [454, 105] width 11 height 12
type input "09/07/2025"
click at [550, 64] on div "Time 12:30pm" at bounding box center [541, 54] width 61 height 27
drag, startPoint x: 228, startPoint y: 54, endPoint x: 187, endPoint y: 54, distance: 40.7
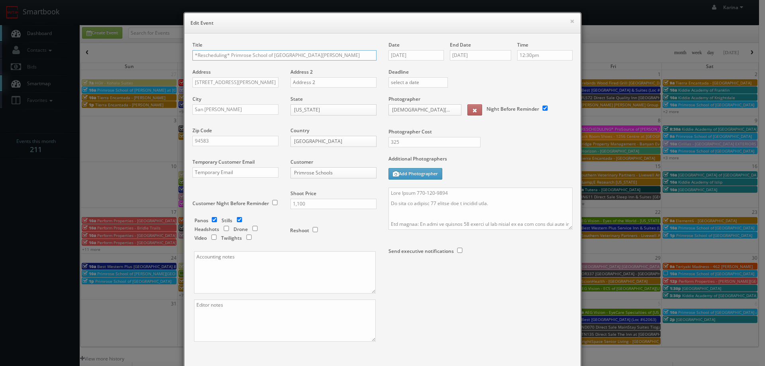
click at [187, 54] on div "Title *Rescheduling* Primrose School of San Ramon Address 18080 San Ramon Valle…" at bounding box center [285, 198] width 196 height 315
type input "Primrose School of [GEOGRAPHIC_DATA][PERSON_NAME]"
click at [389, 191] on textarea at bounding box center [481, 209] width 184 height 42
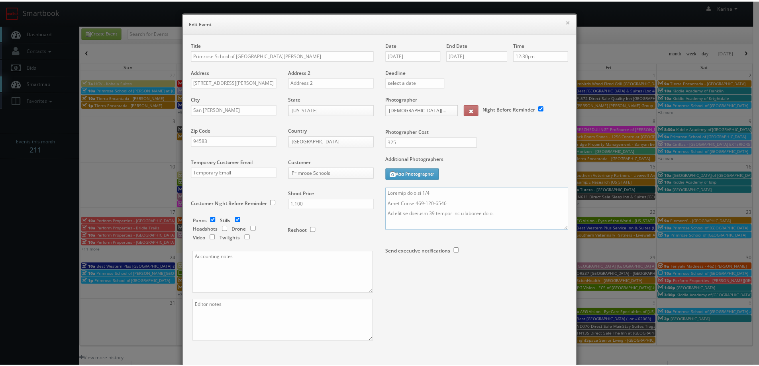
scroll to position [47, 0]
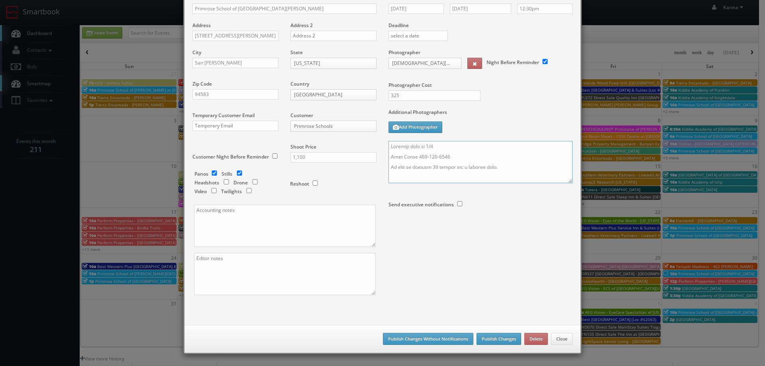
type textarea "Updated date to 9/7 Neha Jalan 408-823-1081 We need to deliver 10 stills and a …"
click at [489, 342] on button "Publish Changes" at bounding box center [499, 339] width 45 height 12
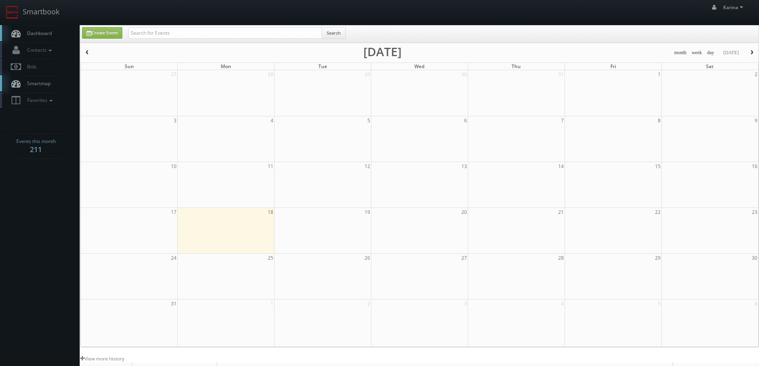
click at [35, 35] on span "Dashboard" at bounding box center [37, 33] width 29 height 7
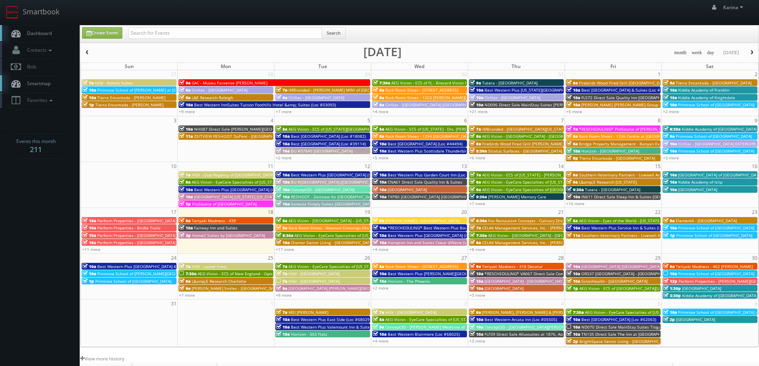
click at [300, 228] on span "Rack Room Shoes - Newnan Crossings (No Rush)" at bounding box center [335, 228] width 92 height 6
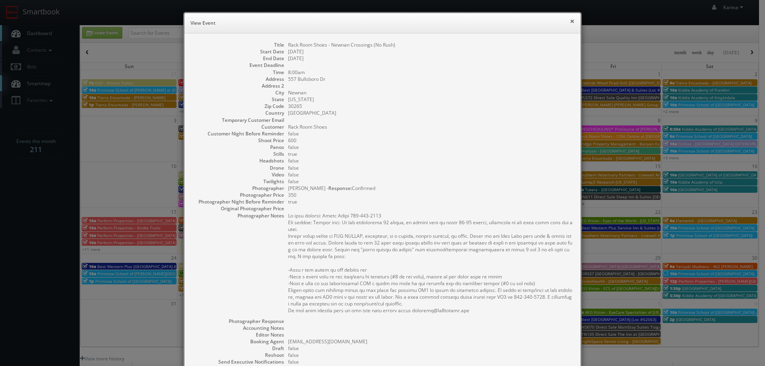
click at [570, 20] on button "×" at bounding box center [572, 21] width 5 height 6
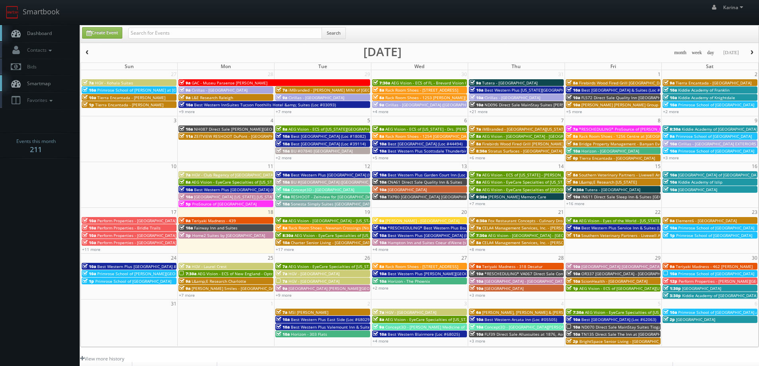
click at [513, 222] on span "Fox Restaurant Concepts - Culinary Dropout" at bounding box center [529, 221] width 83 height 6
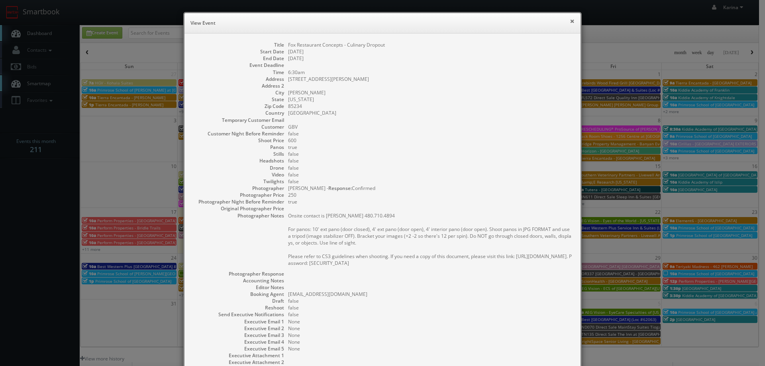
click at [570, 22] on button "×" at bounding box center [572, 21] width 5 height 6
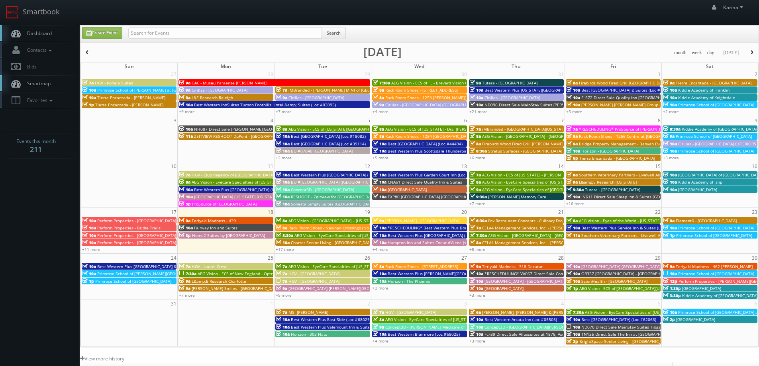
click at [36, 33] on span "Dashboard" at bounding box center [37, 33] width 29 height 7
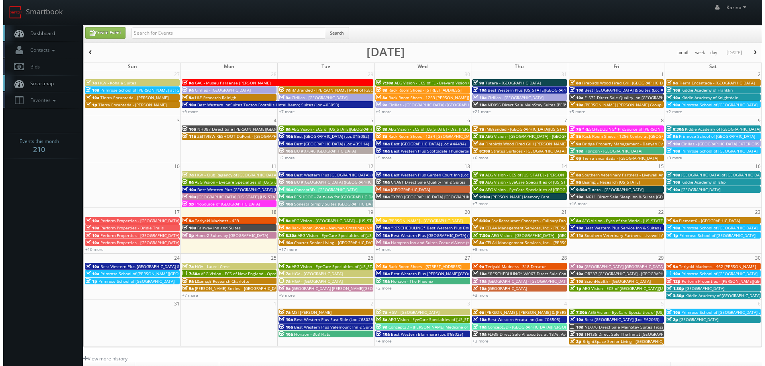
scroll to position [145, 0]
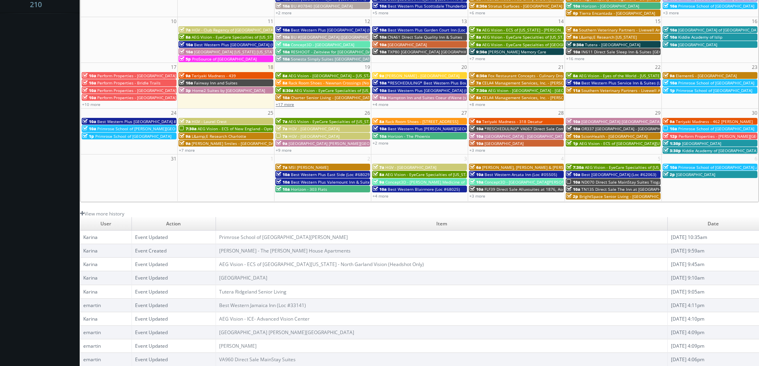
click at [287, 103] on link "+17 more" at bounding box center [285, 105] width 18 height 6
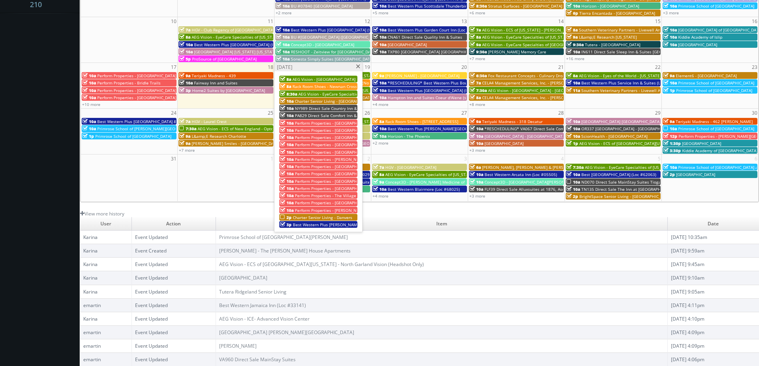
click at [332, 218] on span "Charter Senior Living - Danvers" at bounding box center [322, 218] width 59 height 6
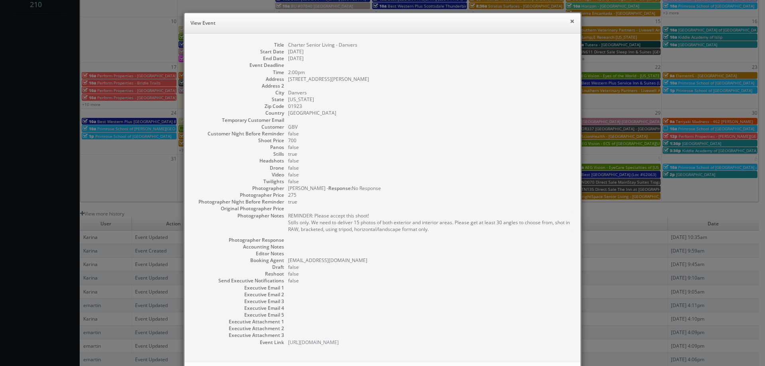
click at [570, 20] on button "×" at bounding box center [572, 21] width 5 height 6
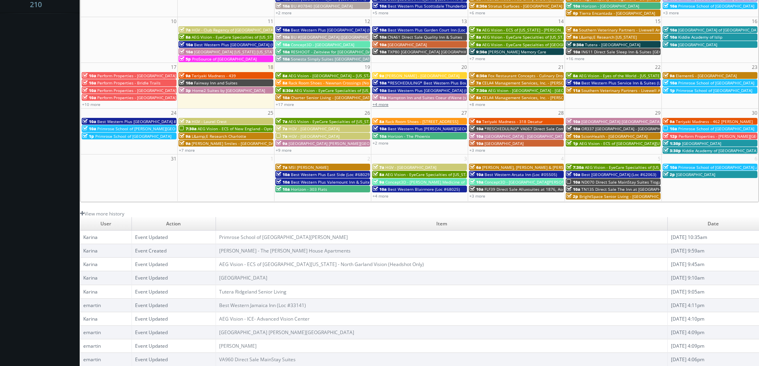
click at [383, 104] on link "+4 more" at bounding box center [381, 105] width 16 height 6
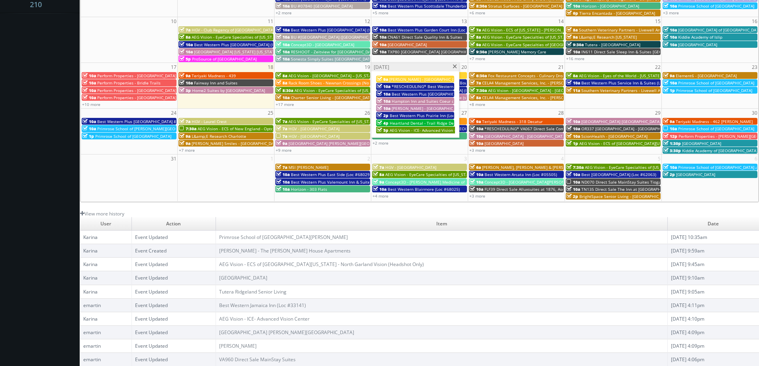
click at [454, 66] on span at bounding box center [454, 67] width 5 height 4
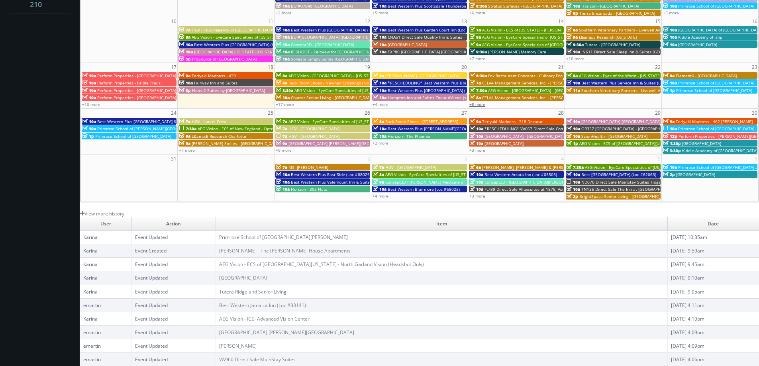
click at [484, 105] on link "+8 more" at bounding box center [478, 105] width 16 height 6
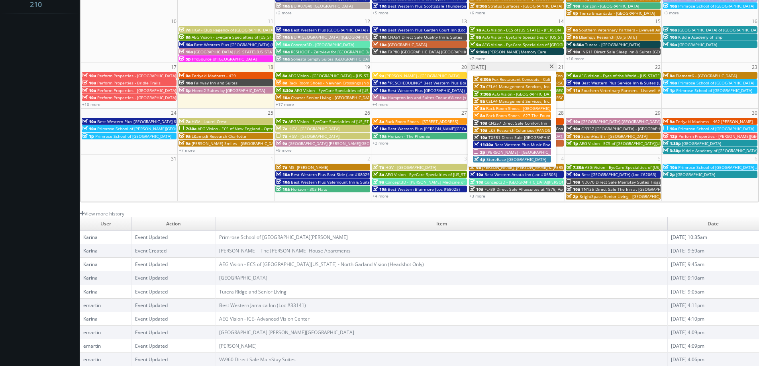
click at [504, 150] on span "[PERSON_NAME] - [GEOGRAPHIC_DATA] Apartments" at bounding box center [536, 152] width 98 height 6
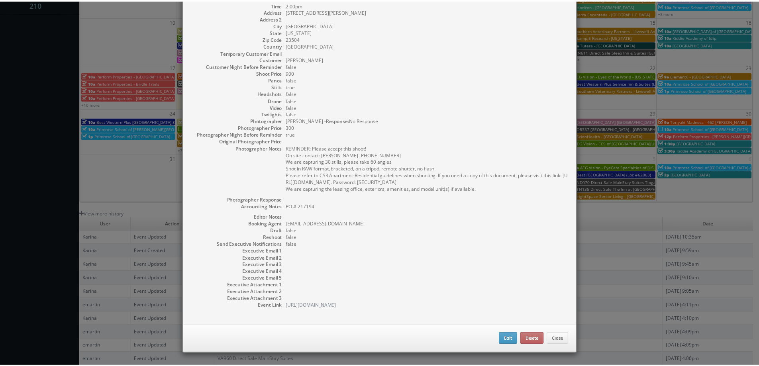
scroll to position [0, 0]
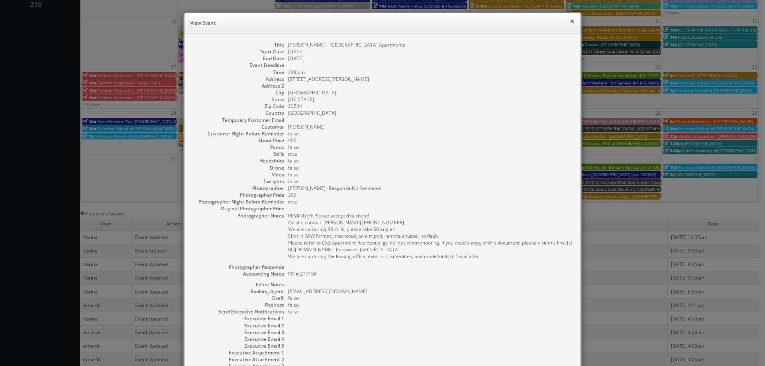
click at [570, 20] on button "×" at bounding box center [572, 21] width 5 height 6
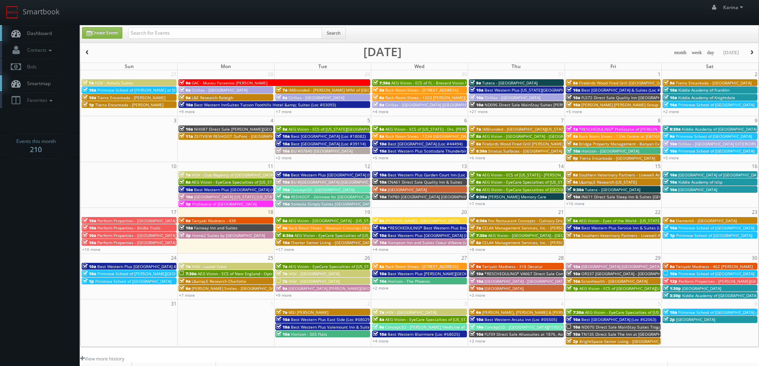
click at [53, 38] on link "Dashboard" at bounding box center [40, 33] width 80 height 16
click at [189, 294] on link "+7 more" at bounding box center [187, 296] width 16 height 6
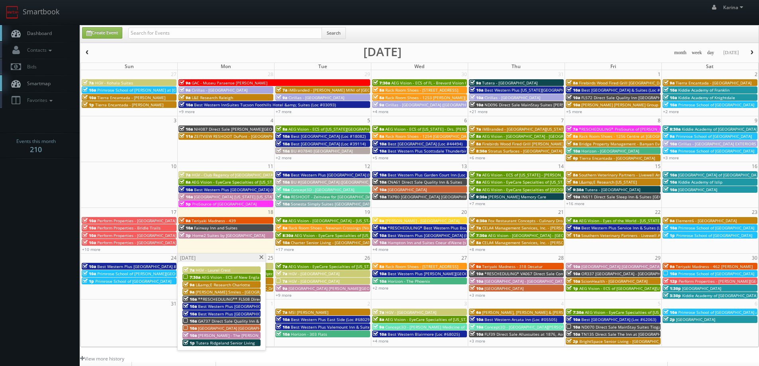
click at [227, 335] on span "[PERSON_NAME] - The [PERSON_NAME] House Apartments" at bounding box center [254, 336] width 112 height 6
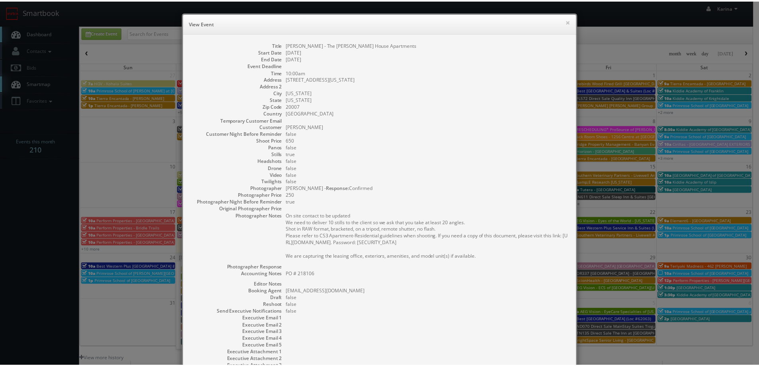
scroll to position [67, 0]
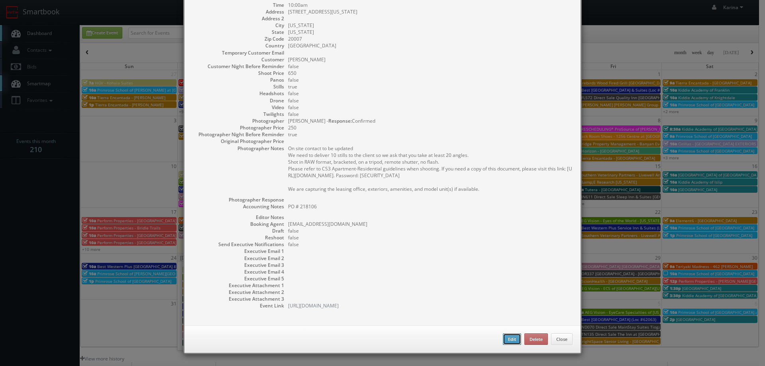
click at [509, 344] on button "Edit" at bounding box center [512, 340] width 18 height 12
type input "[PERSON_NAME] - The [PERSON_NAME] House Apartments"
type input "2101 Wisconsin Ave NW"
type input "[US_STATE]"
type input "20007"
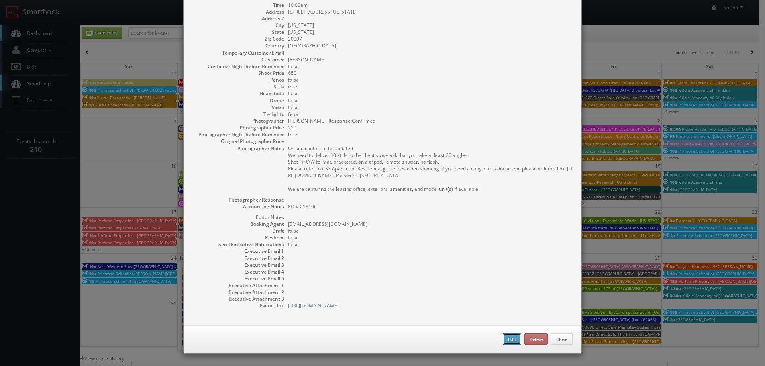
type input "650"
checkbox input "true"
type textarea "PO # 218106"
type input "08/25/2025"
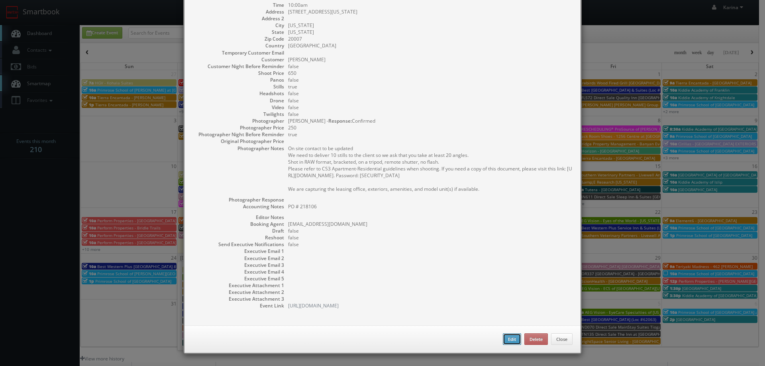
type input "10:00am"
checkbox input "true"
type textarea "On site contact to be updated We need to deliver 10 stills to the client so we …"
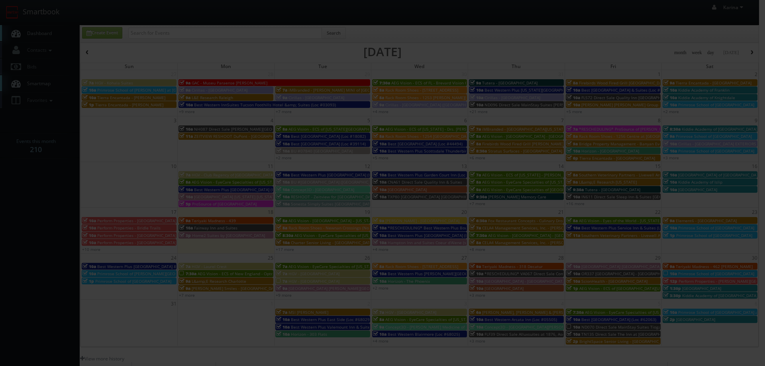
type input "650"
type input "250"
select select "fake65@mg.cs3calendar.com"
select select "nataliascrimgeour@gmail.com"
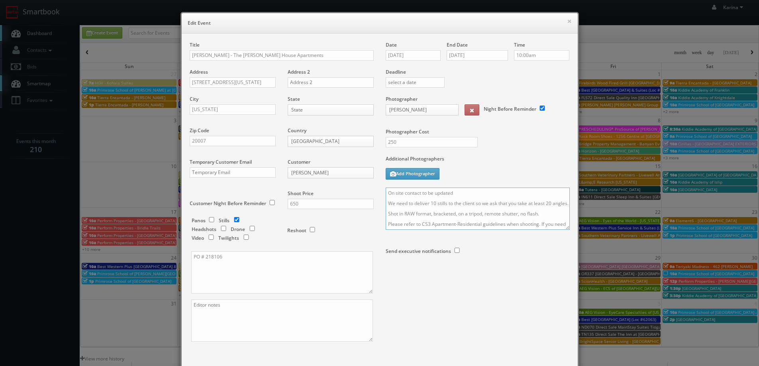
drag, startPoint x: 454, startPoint y: 196, endPoint x: 424, endPoint y: 194, distance: 30.0
click at [421, 194] on textarea "On site contact to be updated We need to deliver 10 stills to the client so we …" at bounding box center [478, 209] width 184 height 42
drag, startPoint x: 414, startPoint y: 223, endPoint x: 380, endPoint y: 208, distance: 36.8
click at [380, 208] on div "Date 08/25/2025 End Date 08/25/2025 Time 10:00am Deadline Photographer Natalia …" at bounding box center [478, 166] width 196 height 250
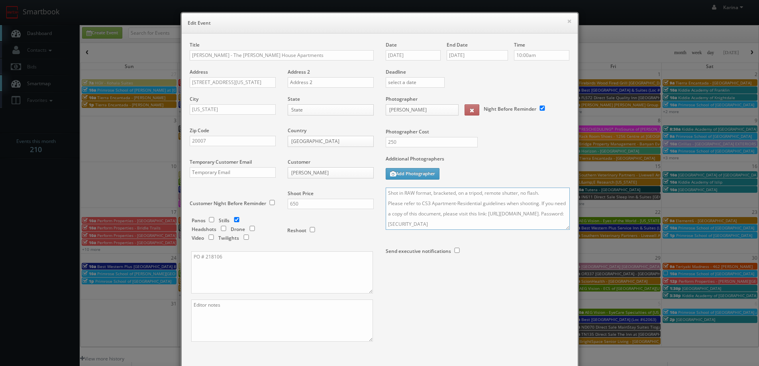
scroll to position [41, 0]
drag, startPoint x: 547, startPoint y: 224, endPoint x: 381, endPoint y: 222, distance: 166.2
click at [381, 222] on div "Date 08/25/2025 End Date 08/25/2025 Time 10:00am Deadline Photographer Natalia …" at bounding box center [478, 166] width 196 height 250
click at [411, 213] on textarea "On site contact: Danielle James 202-338-2101 We need to deliver 10 stills to th…" at bounding box center [478, 209] width 184 height 42
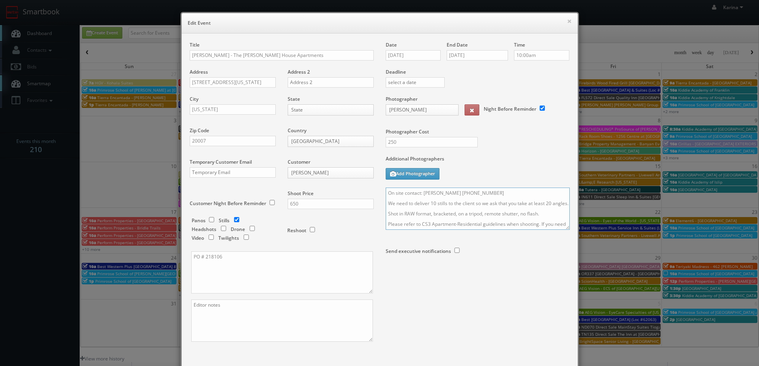
paste textarea "Focus of the shoot will be on the Exterior and Rooftop Amenities/ Area"
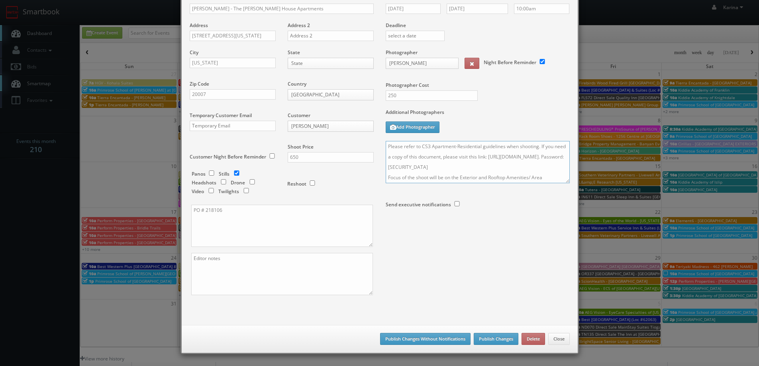
click at [544, 177] on textarea "On site contact: Danielle James 202-338-2101 We need to deliver 10 stills to th…" at bounding box center [478, 162] width 184 height 42
type textarea "On site contact: Danielle James 202-338-2101 We need to deliver 10 stills to th…"
click at [488, 338] on button "Publish Changes" at bounding box center [496, 339] width 45 height 12
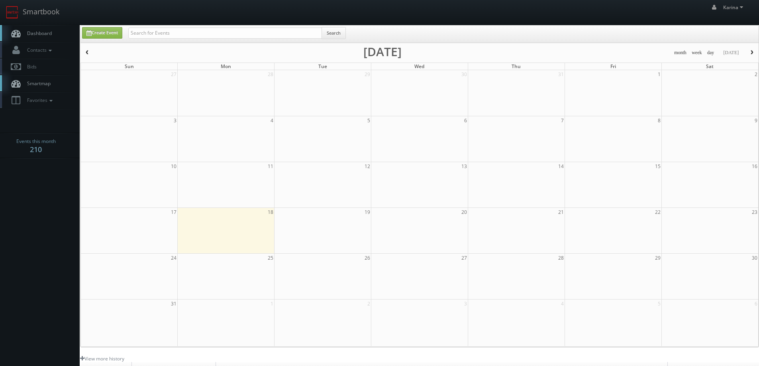
click at [41, 29] on link "Dashboard" at bounding box center [40, 33] width 80 height 16
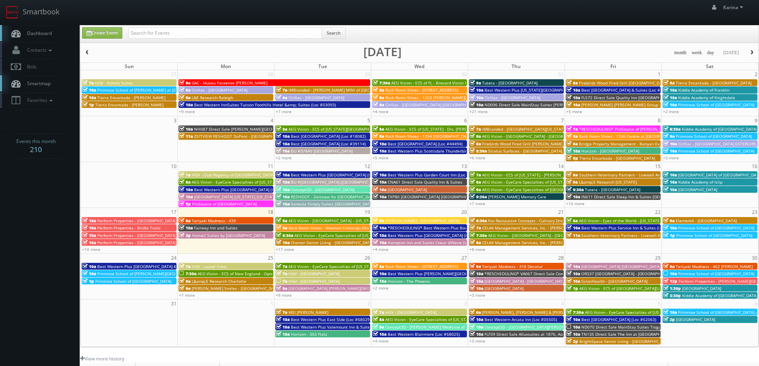
click at [42, 33] on span "Dashboard" at bounding box center [37, 33] width 29 height 7
click at [36, 34] on span "Dashboard" at bounding box center [37, 33] width 29 height 7
click at [53, 30] on link "Dashboard" at bounding box center [40, 33] width 80 height 16
click at [45, 37] on link "Dashboard" at bounding box center [40, 33] width 80 height 16
click at [286, 247] on link "+17 more" at bounding box center [285, 250] width 18 height 6
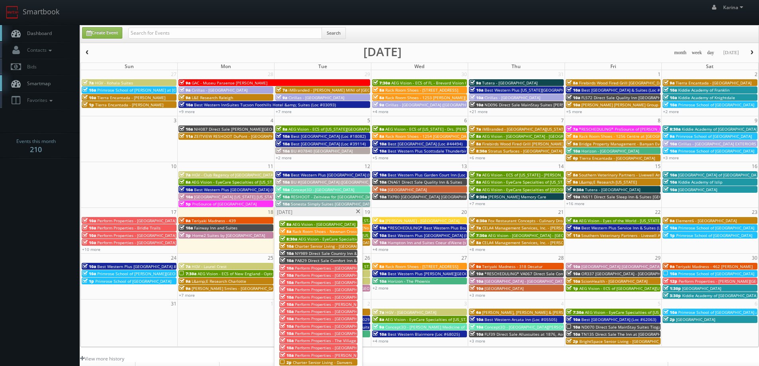
scroll to position [80, 0]
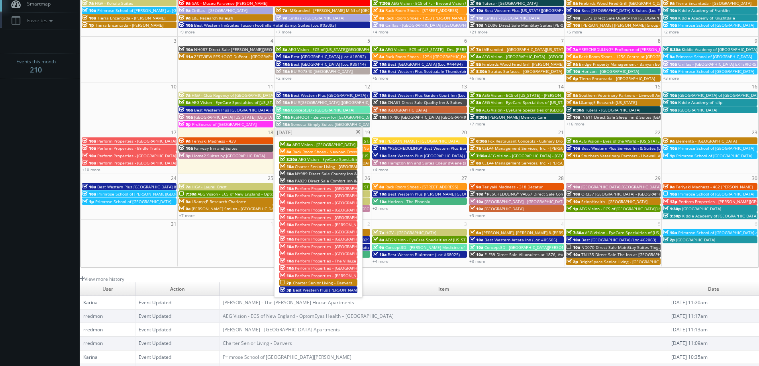
click at [358, 132] on span at bounding box center [358, 132] width 5 height 4
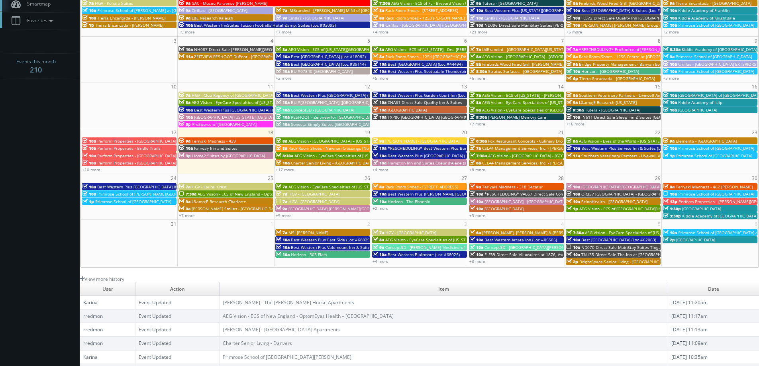
scroll to position [0, 0]
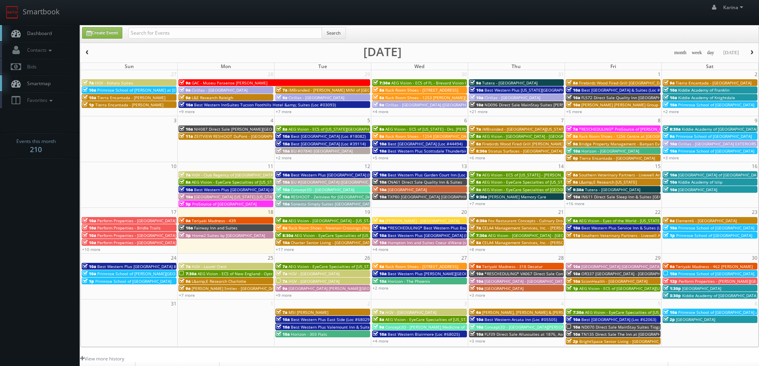
click at [40, 34] on span "Dashboard" at bounding box center [37, 33] width 29 height 7
click at [37, 218] on body "Smartbook Toggle Side Navigation Toggle Top Navigation [PERSON_NAME] [PERSON_NA…" at bounding box center [379, 255] width 759 height 511
click at [17, 204] on body "Smartbook Toggle Side Navigation Toggle Top Navigation [PERSON_NAME] [PERSON_NA…" at bounding box center [379, 255] width 759 height 511
click at [31, 34] on span "Dashboard" at bounding box center [37, 33] width 29 height 7
